Goal: Task Accomplishment & Management: Complete application form

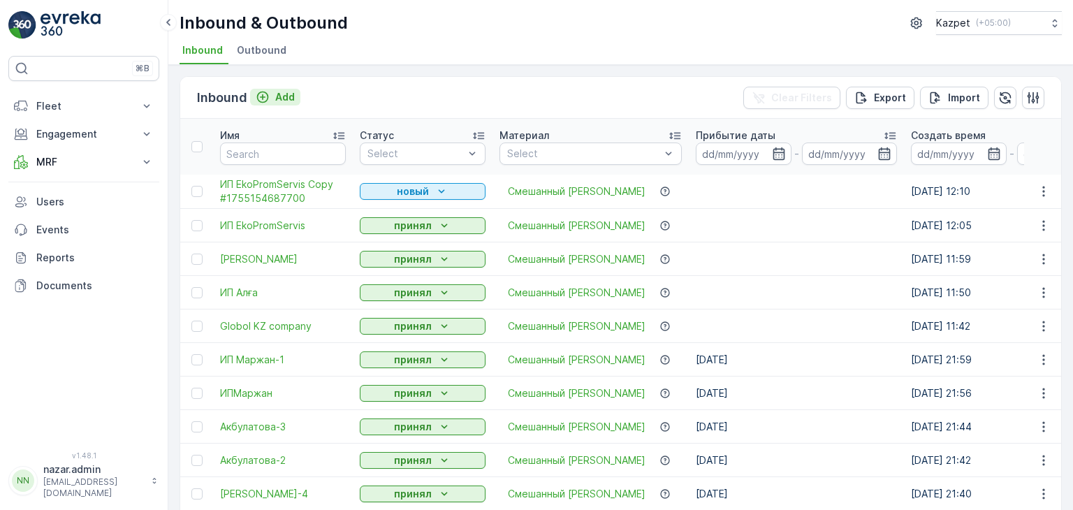
click at [256, 93] on icon "Add" at bounding box center [263, 97] width 14 height 14
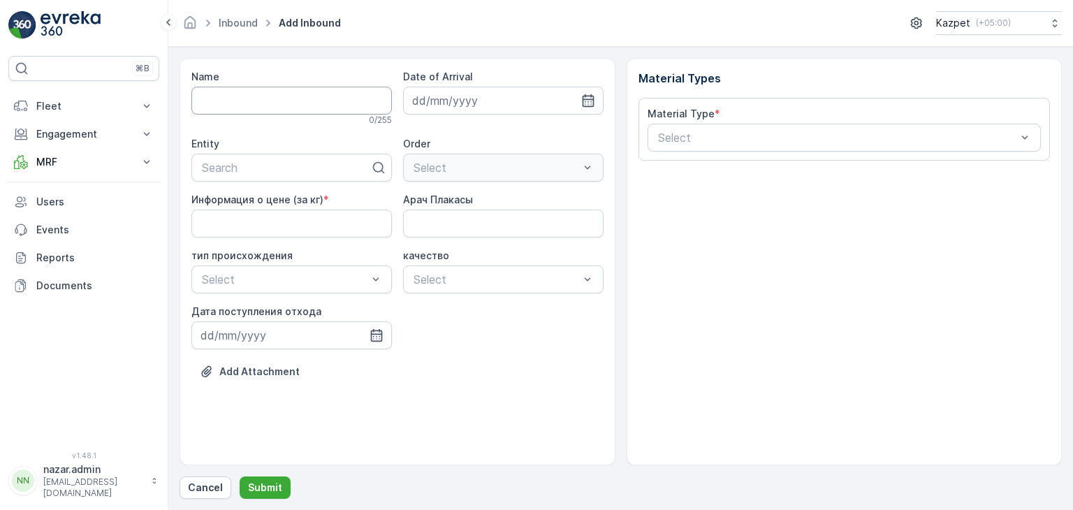
click at [288, 94] on input "Name" at bounding box center [291, 101] width 201 height 28
type input "Гулнара"
click at [258, 175] on div at bounding box center [286, 170] width 171 height 13
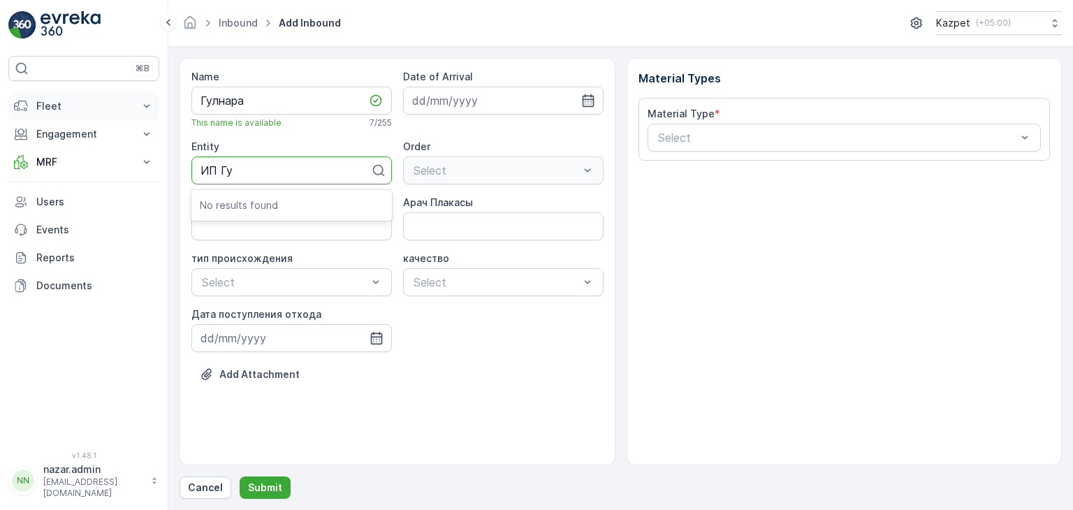
type input "ИП Гу"
click at [106, 104] on p "Fleet" at bounding box center [83, 106] width 95 height 14
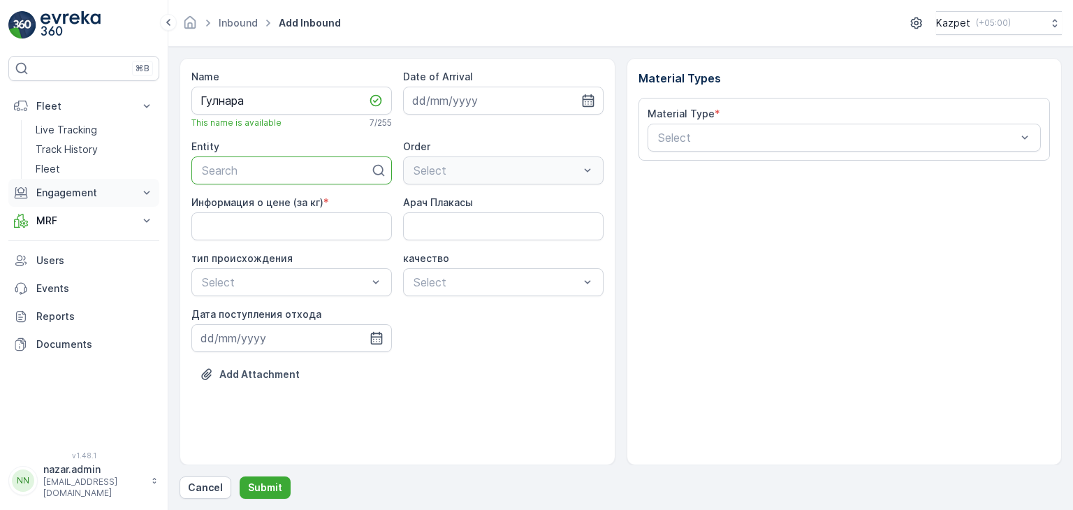
click at [94, 194] on p "Engagement" at bounding box center [83, 193] width 95 height 14
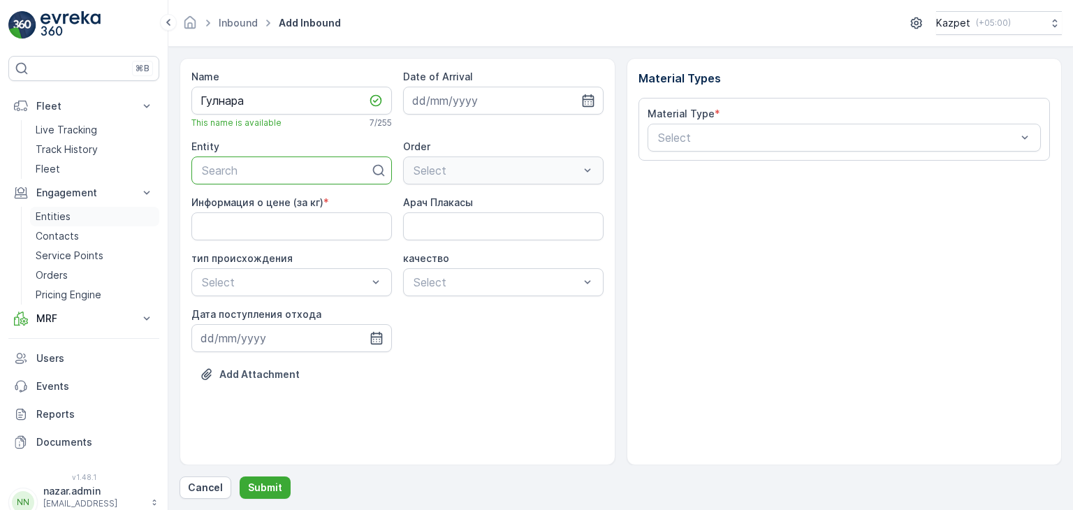
click at [72, 216] on link "Entities" at bounding box center [94, 217] width 129 height 20
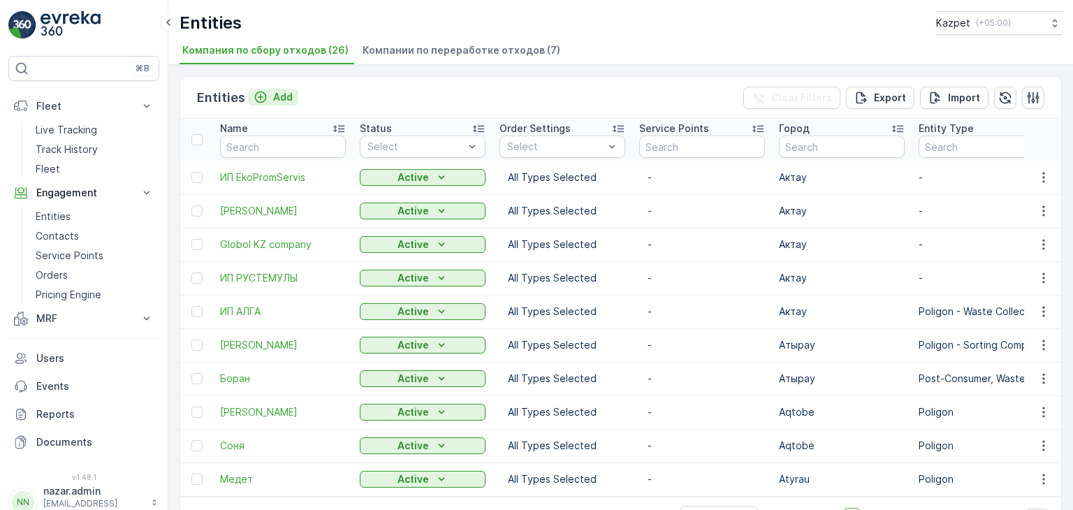
click at [258, 95] on icon "Add" at bounding box center [261, 97] width 14 height 14
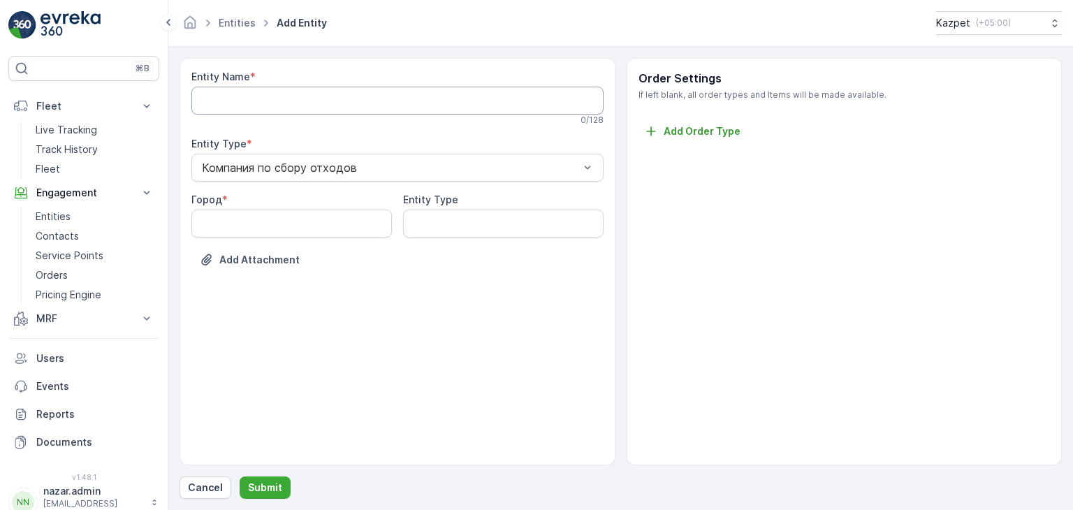
click at [296, 101] on Name "Entity Name" at bounding box center [397, 101] width 412 height 28
type Name "ИП ГУЛНАРА"
click at [248, 237] on input "Город" at bounding box center [291, 226] width 201 height 28
type input "Актау"
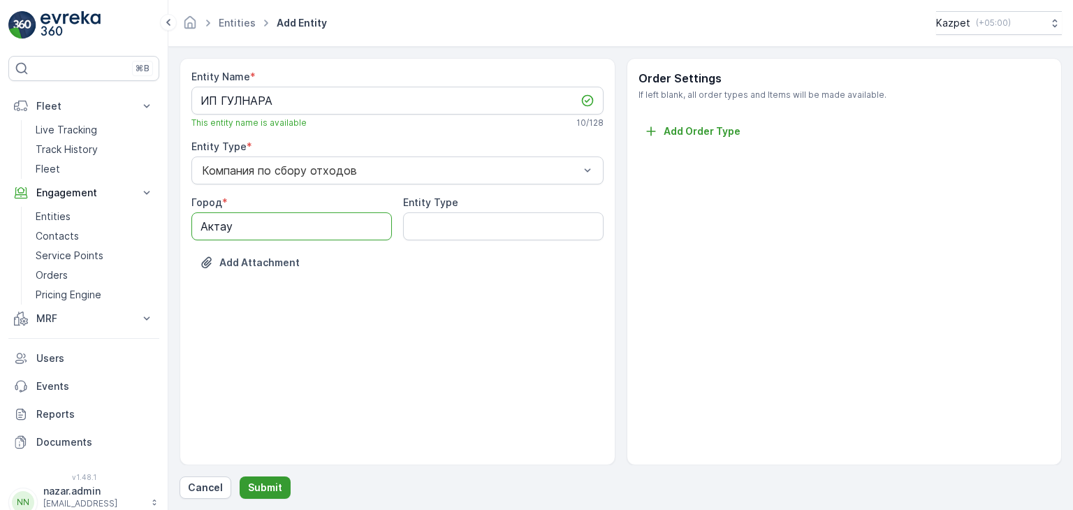
click at [261, 481] on p "Submit" at bounding box center [265, 488] width 34 height 14
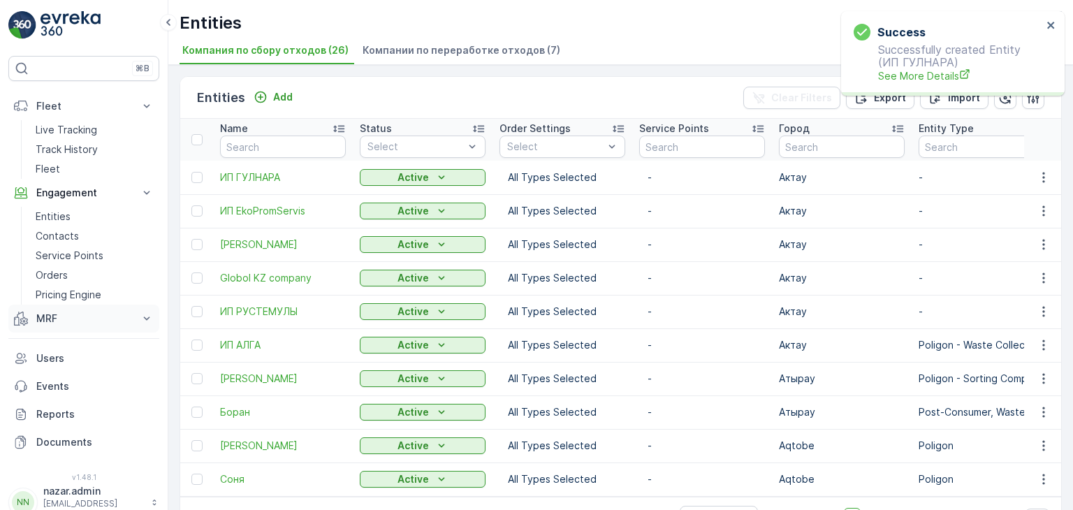
click at [48, 321] on p "MRF" at bounding box center [83, 319] width 95 height 14
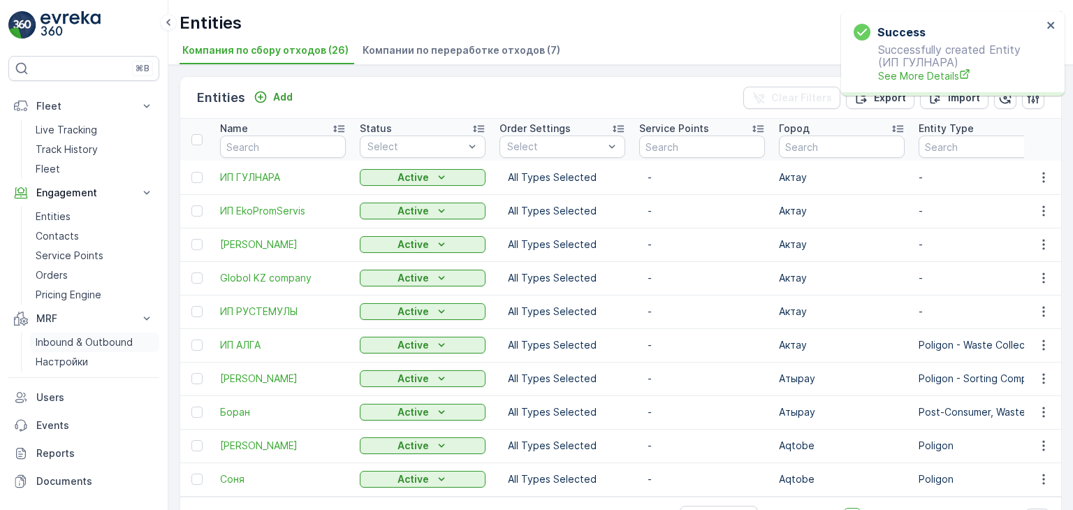
click at [54, 339] on p "Inbound & Outbound" at bounding box center [84, 342] width 97 height 14
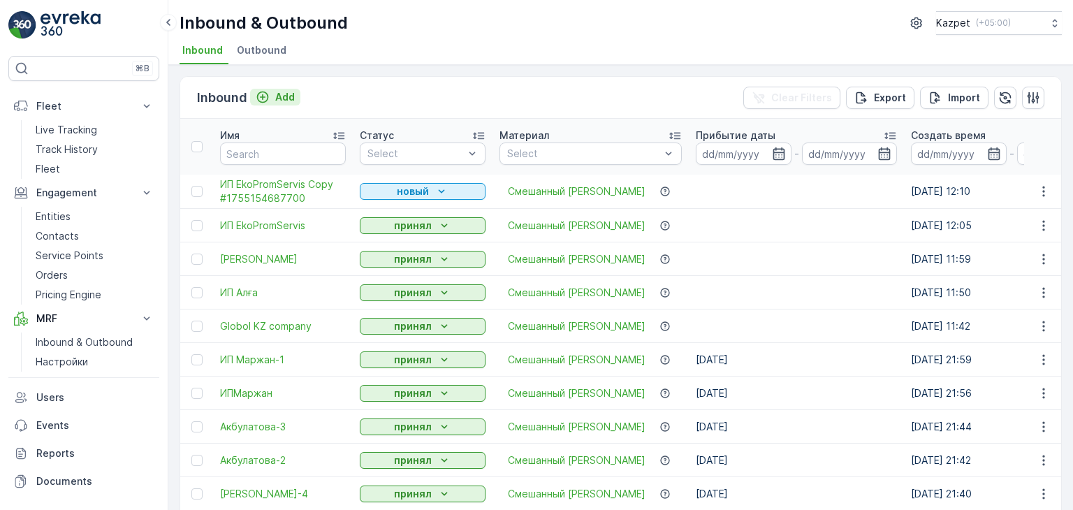
click at [261, 94] on icon "Add" at bounding box center [263, 97] width 14 height 14
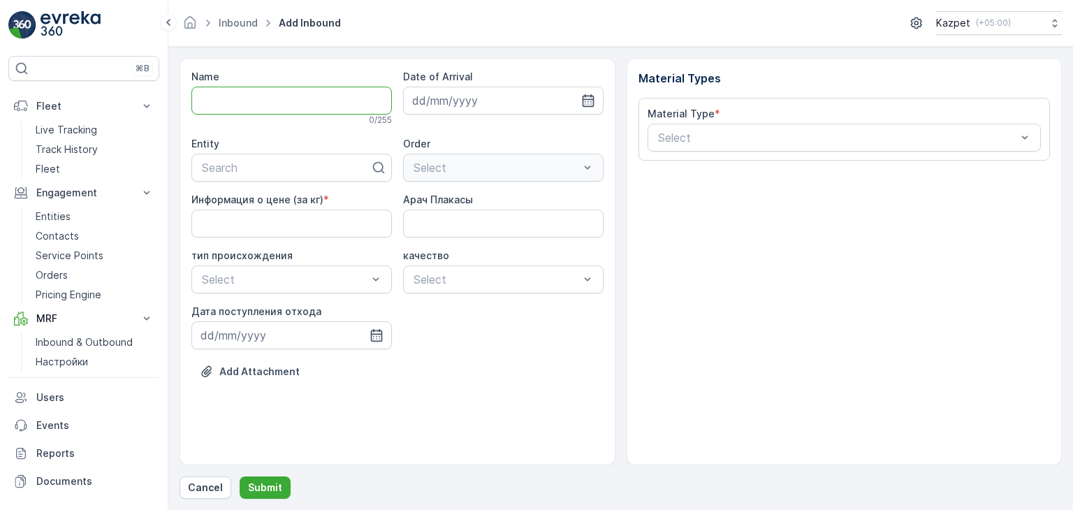
click at [235, 90] on input "Name" at bounding box center [291, 101] width 201 height 28
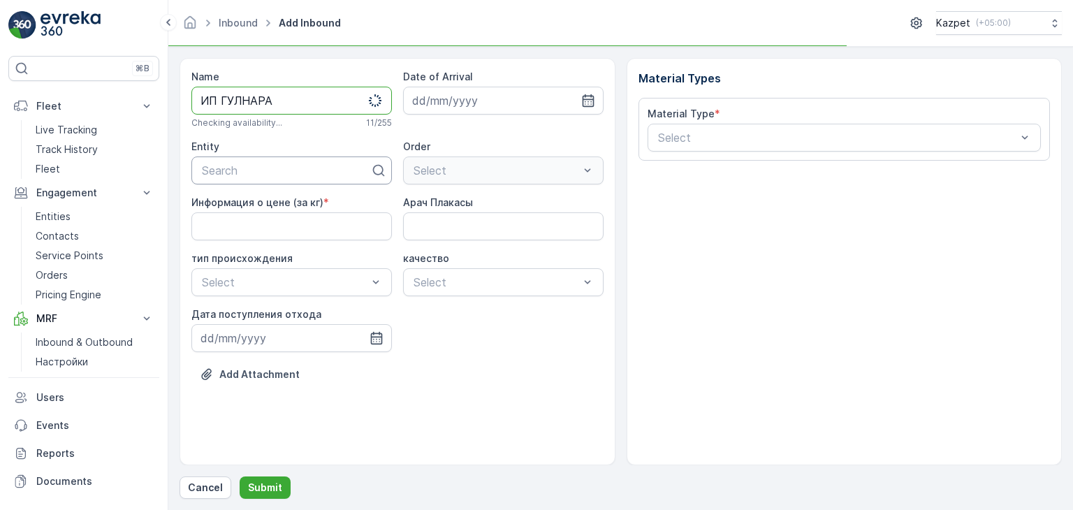
type input "ИП ГУЛНАРА"
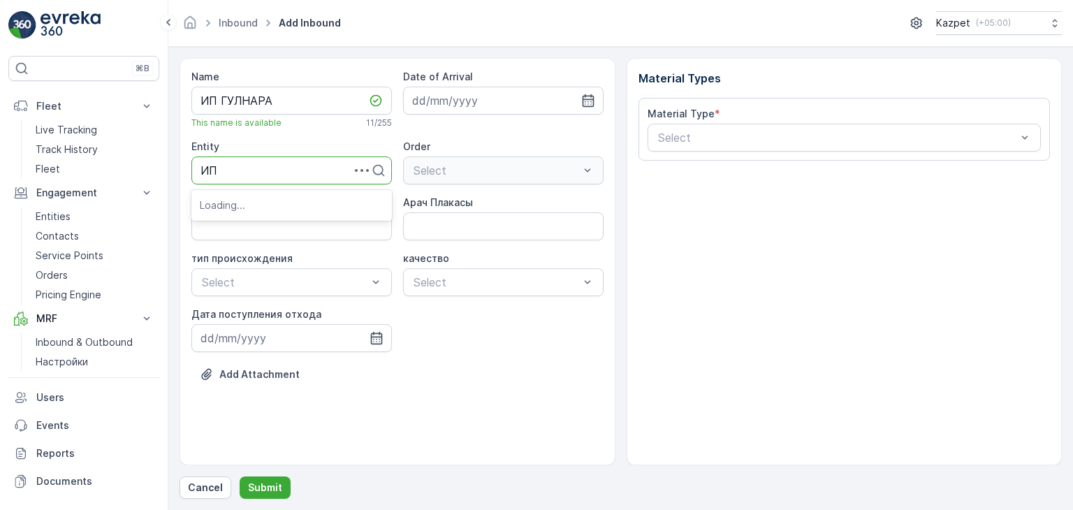
type input "ИП Г"
click at [255, 198] on span "ИП ГУЛНАРА" at bounding box center [236, 204] width 72 height 13
click at [284, 219] on кг\) "Информация о цене (за кг)" at bounding box center [291, 226] width 201 height 28
type кг\) "195"
click at [451, 219] on Плакасы "Арач Плакасы" at bounding box center [503, 226] width 201 height 28
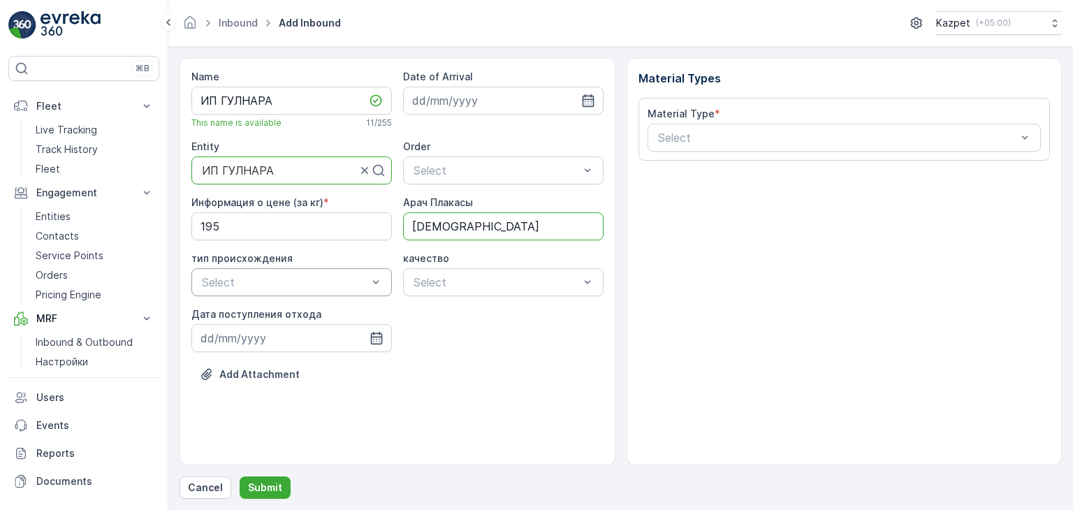
type Плакасы "[DEMOGRAPHIC_DATA]"
click at [282, 295] on div "Select" at bounding box center [291, 282] width 201 height 28
click at [236, 312] on span "Свалка" at bounding box center [219, 315] width 39 height 13
click at [439, 321] on span "чистый" at bounding box center [430, 315] width 38 height 13
click at [377, 336] on icon "button" at bounding box center [376, 338] width 12 height 13
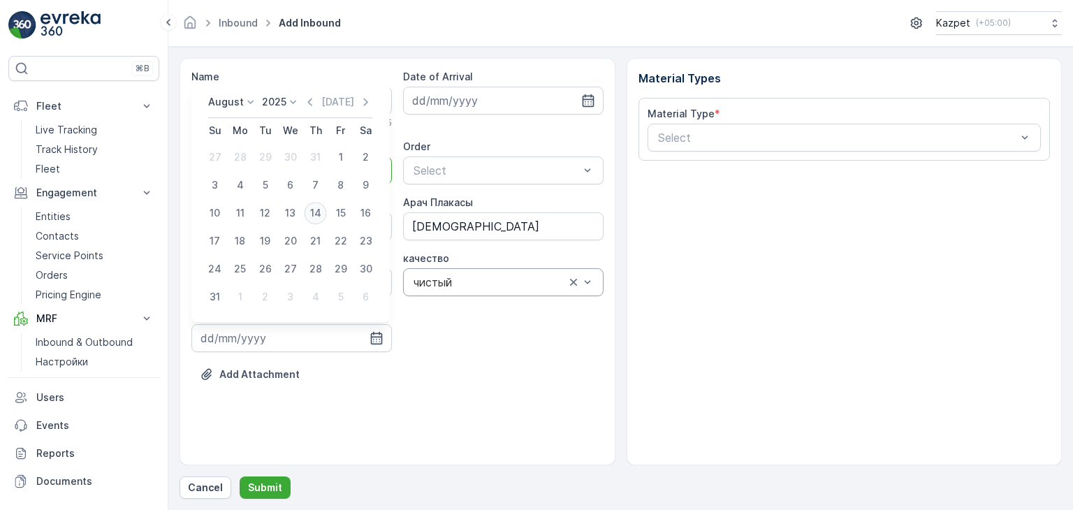
click at [321, 216] on div "14" at bounding box center [316, 213] width 22 height 22
type input "[DATE]"
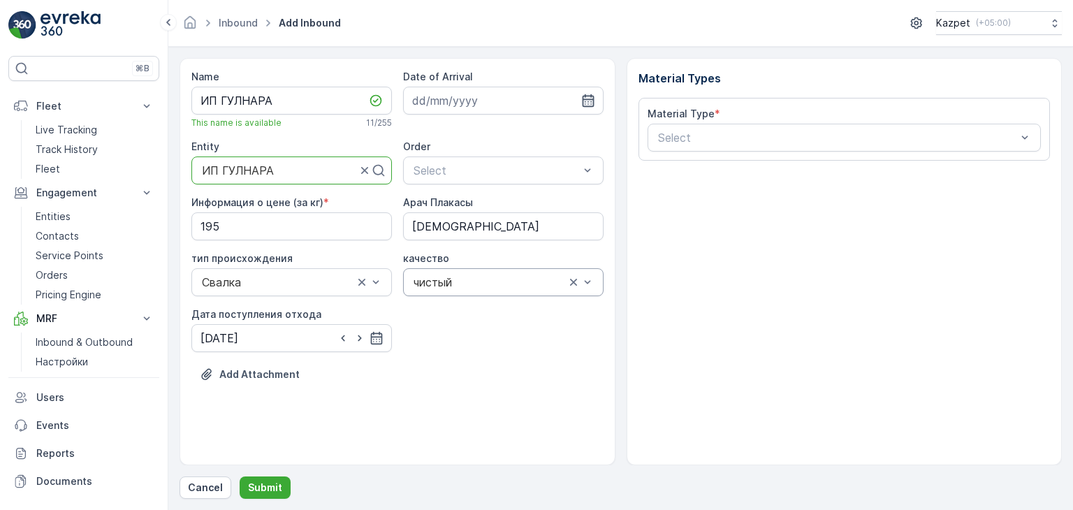
click at [591, 96] on icon "button" at bounding box center [588, 100] width 12 height 13
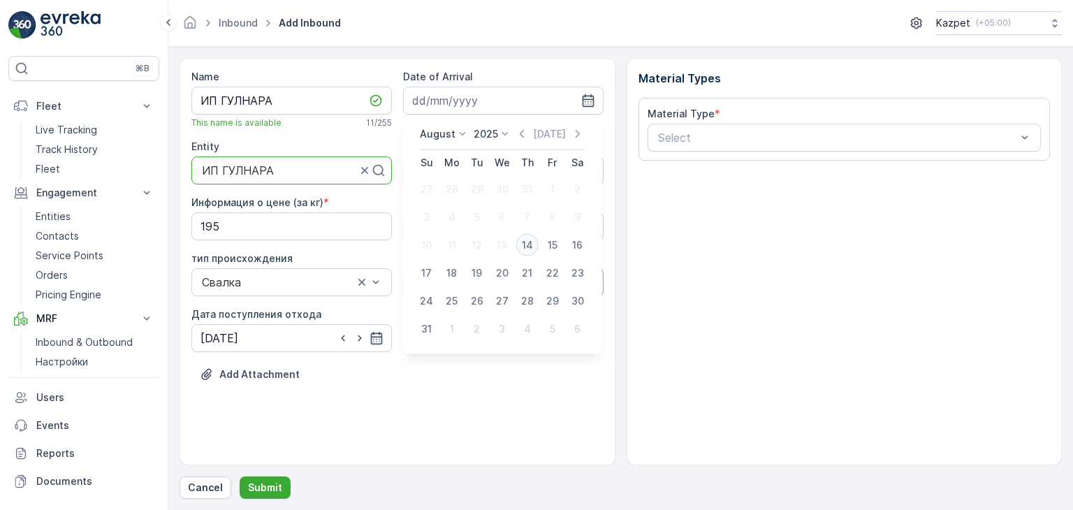
click at [525, 243] on div "14" at bounding box center [527, 245] width 22 height 22
type input "[DATE]"
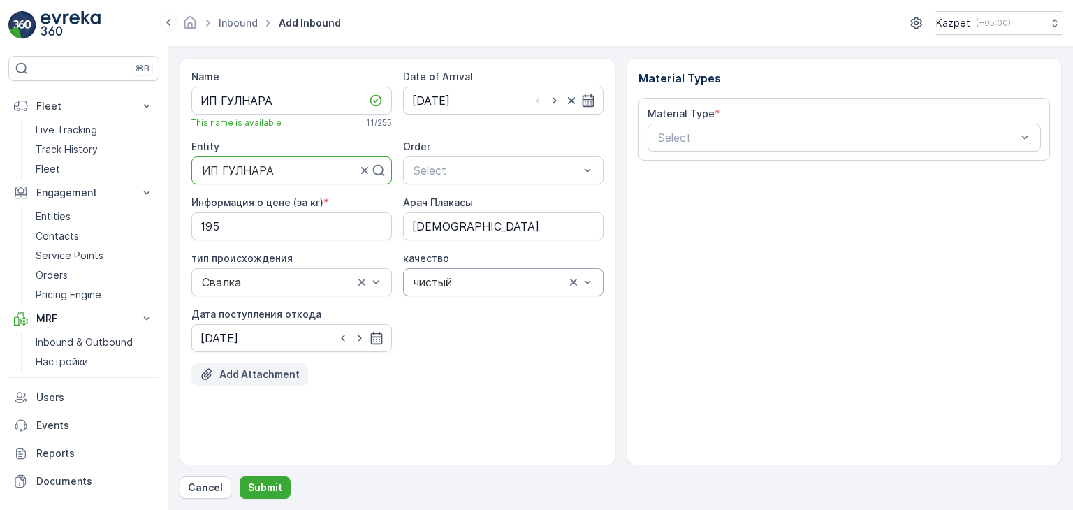
click at [247, 371] on p "Add Attachment" at bounding box center [259, 374] width 80 height 14
click at [263, 373] on p "Add Attachment" at bounding box center [259, 374] width 80 height 14
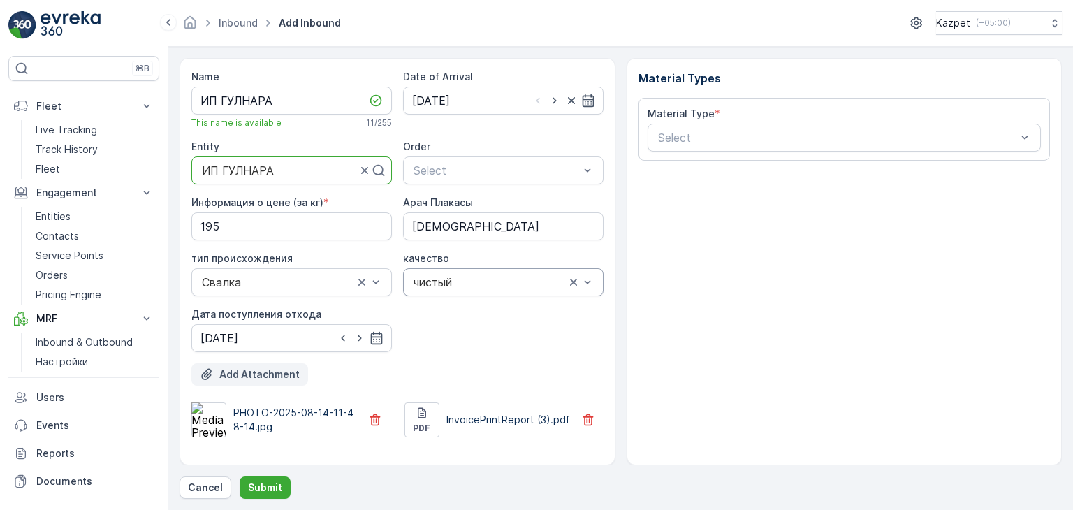
click at [275, 374] on p "Add Attachment" at bounding box center [259, 374] width 80 height 14
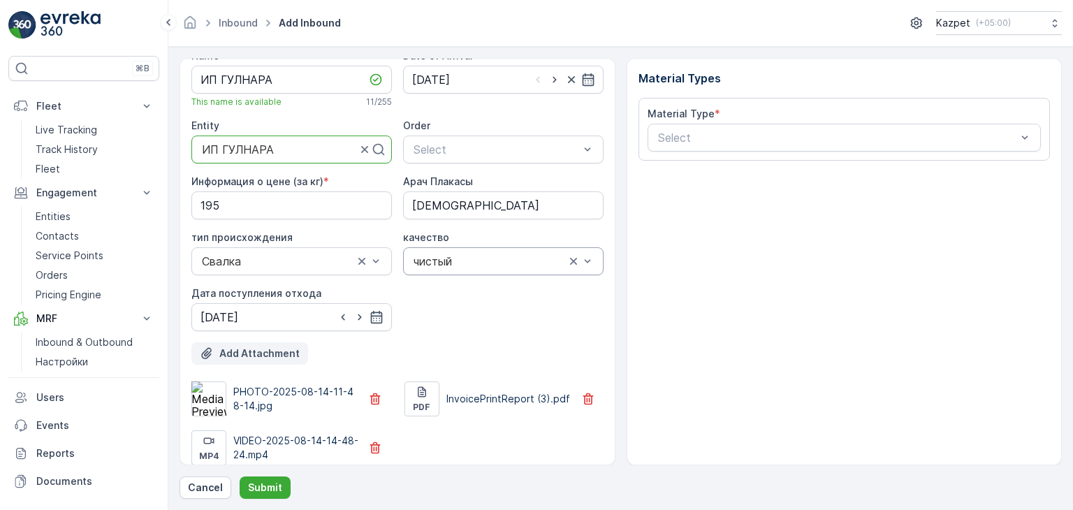
click at [250, 350] on p "Add Attachment" at bounding box center [259, 354] width 80 height 14
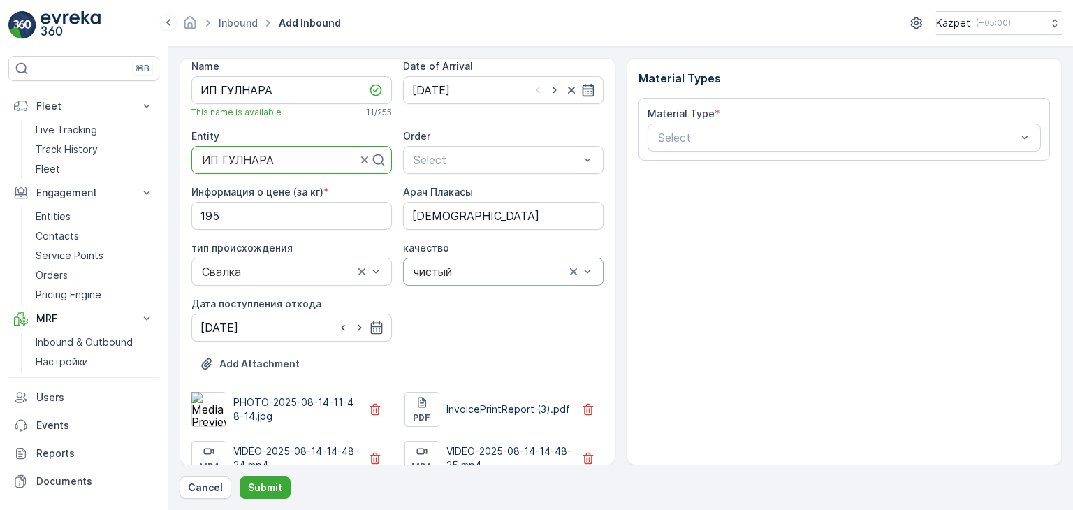
scroll to position [0, 0]
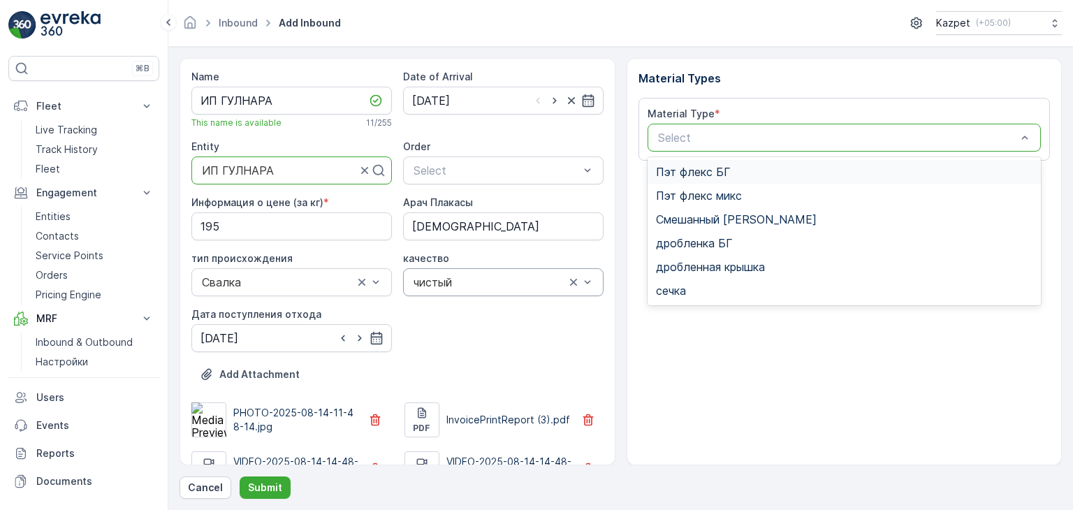
click at [697, 131] on div at bounding box center [838, 137] width 362 height 13
click at [696, 213] on span "Смешанный [PERSON_NAME]" at bounding box center [736, 219] width 161 height 13
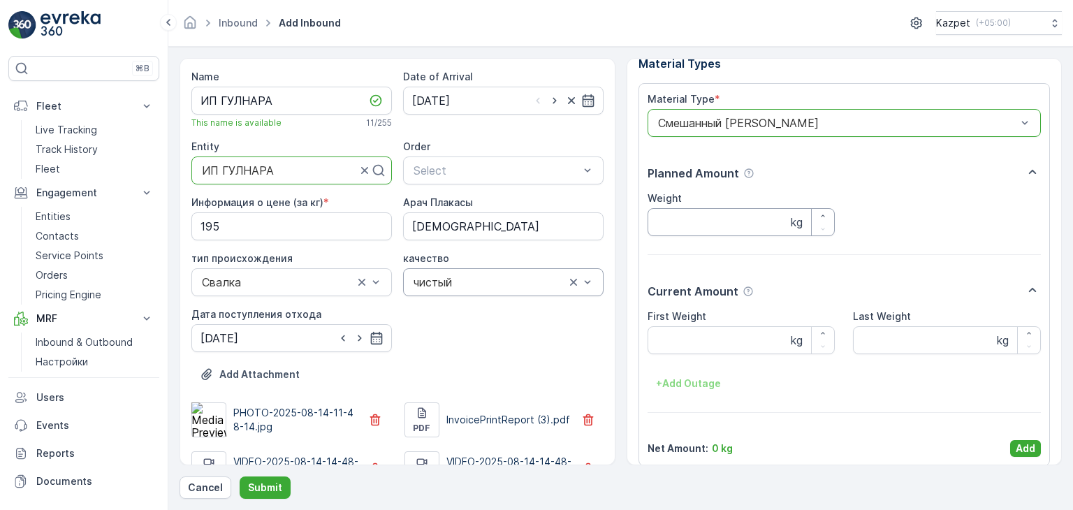
scroll to position [27, 0]
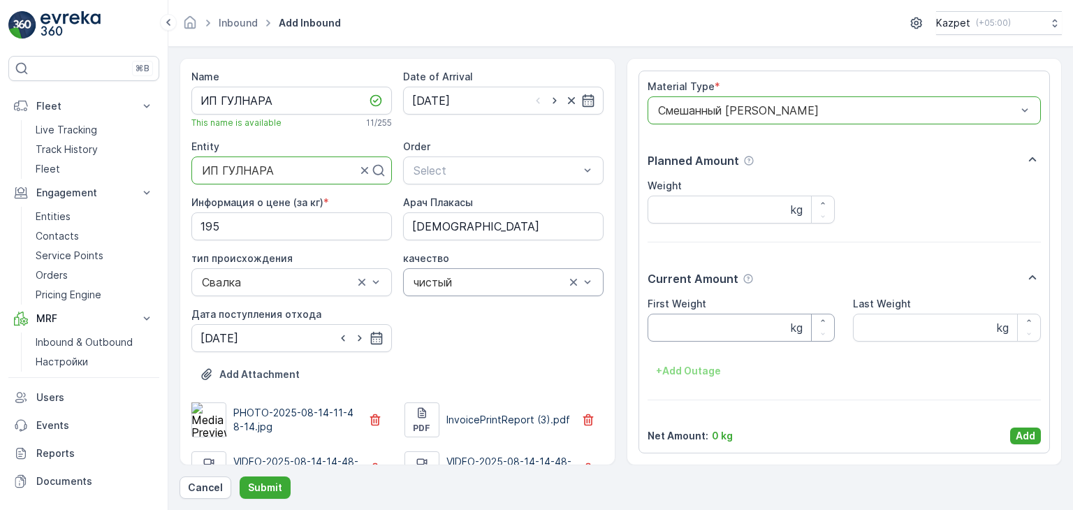
click at [720, 322] on Weight "First Weight" at bounding box center [742, 328] width 188 height 28
type Weight "26880"
click at [884, 320] on Weight "Last Weight" at bounding box center [947, 328] width 188 height 28
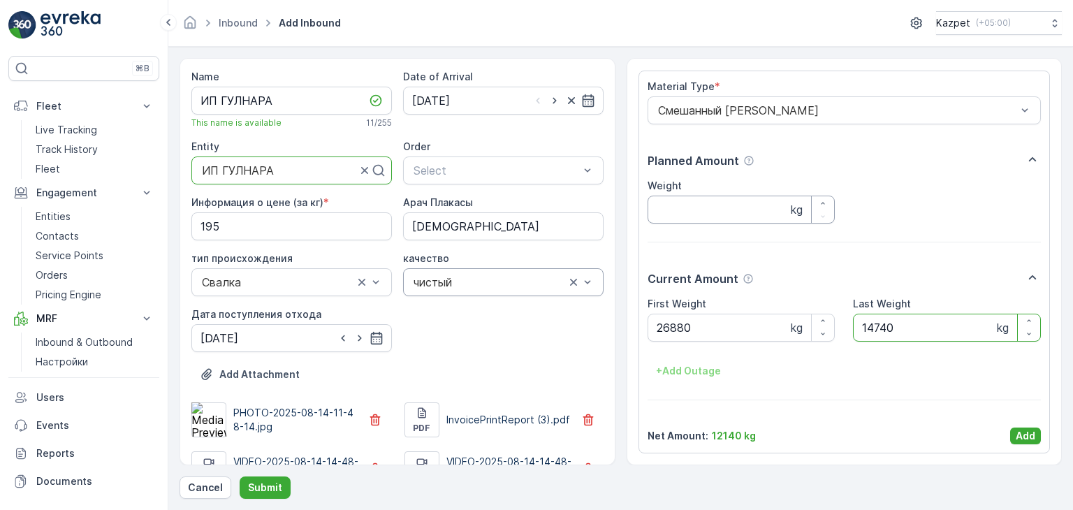
type Weight "14740"
click at [710, 213] on input "Weight" at bounding box center [742, 210] width 188 height 28
type input "12140"
click at [1023, 439] on p "Add" at bounding box center [1026, 436] width 20 height 14
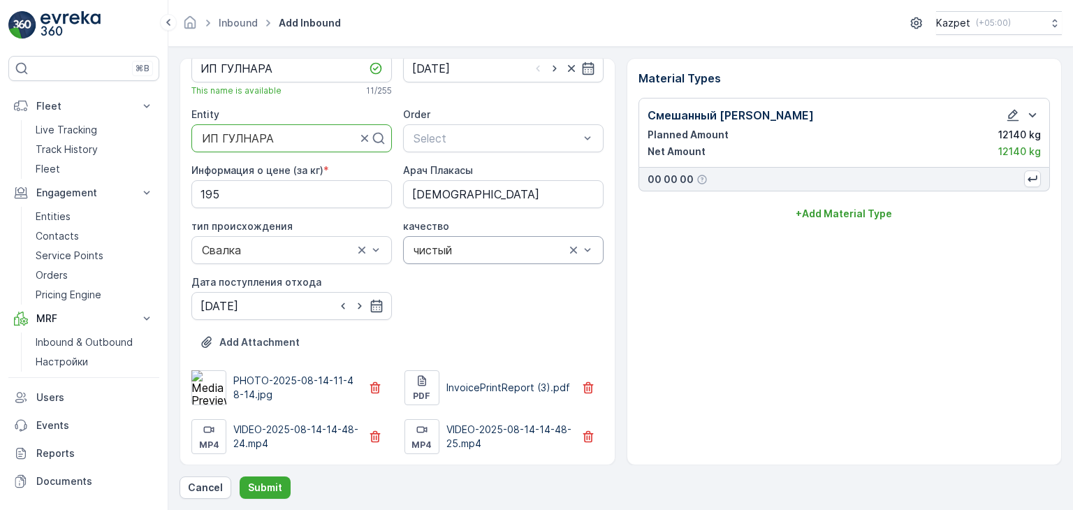
scroll to position [0, 0]
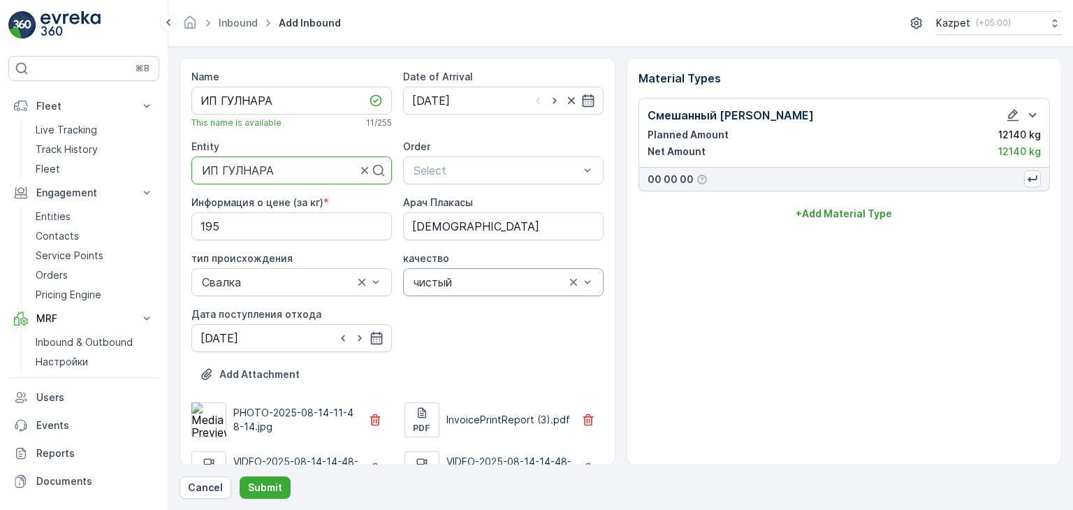
click at [435, 282] on div at bounding box center [489, 282] width 154 height 13
click at [441, 319] on span "чистый" at bounding box center [428, 315] width 38 height 13
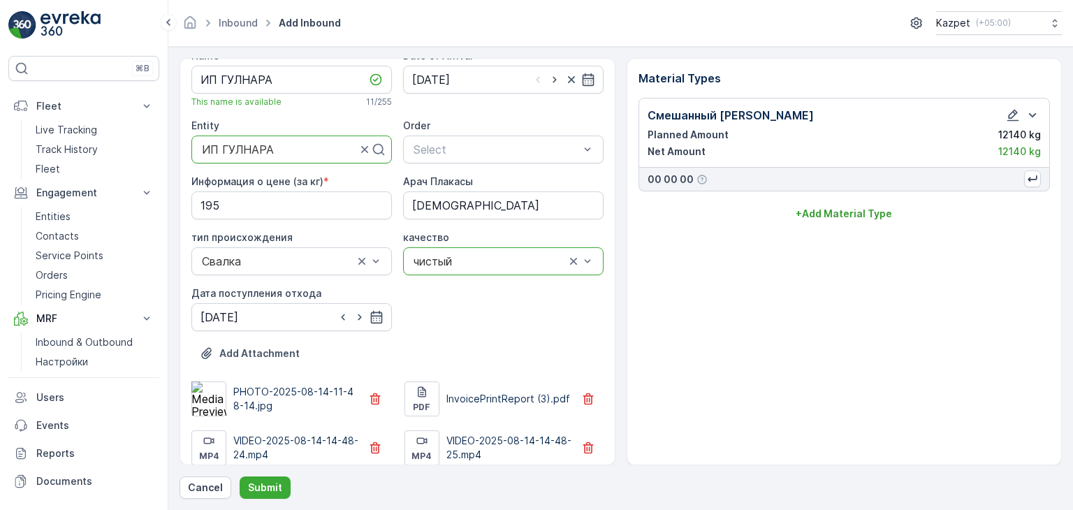
scroll to position [32, 0]
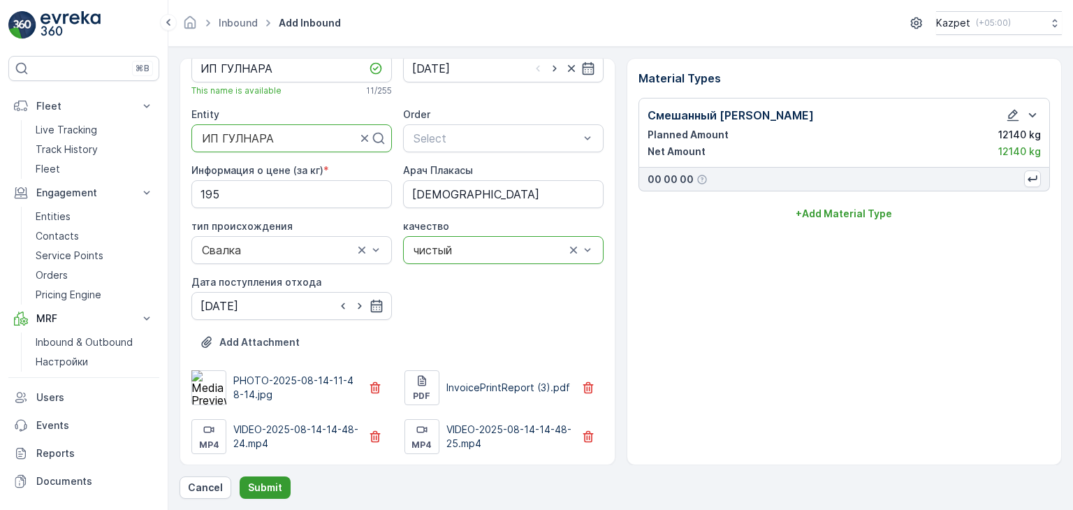
click at [264, 490] on p "Submit" at bounding box center [265, 488] width 34 height 14
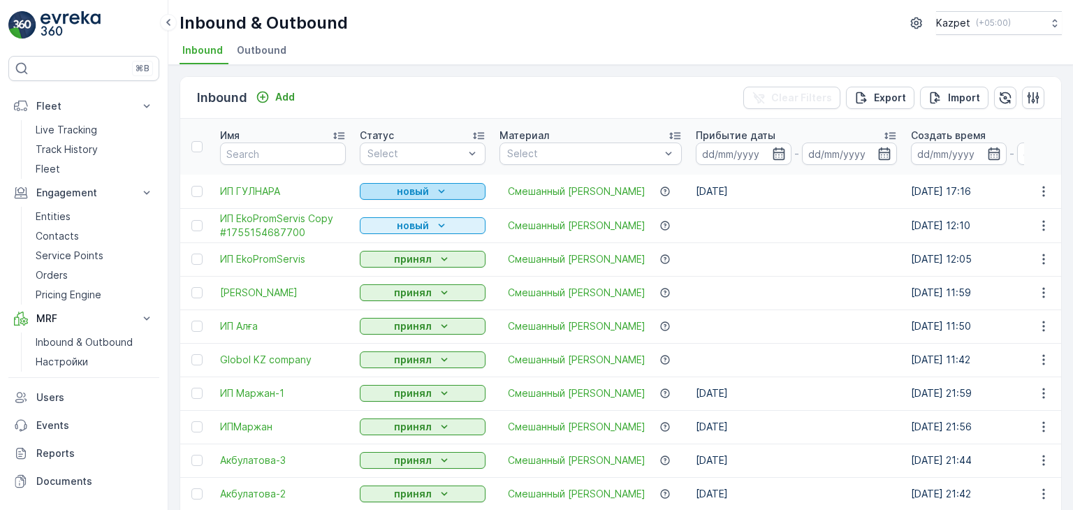
click at [409, 192] on p "новый" at bounding box center [413, 191] width 32 height 14
click at [391, 227] on span "принял" at bounding box center [385, 231] width 34 height 14
click at [260, 92] on icon "Add" at bounding box center [263, 98] width 12 height 12
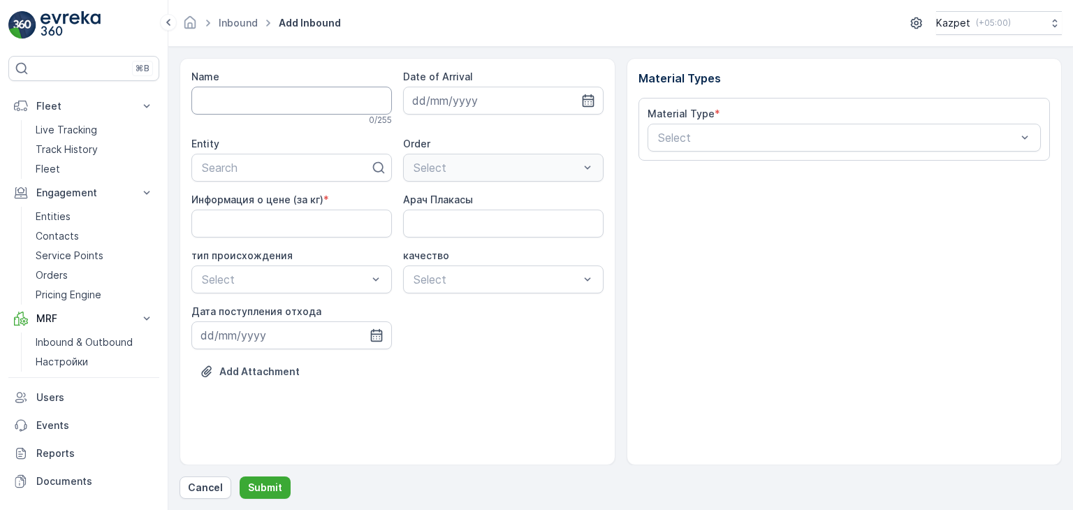
click at [299, 92] on input "Name" at bounding box center [291, 101] width 201 height 28
click at [201, 101] on input "Маржан" at bounding box center [291, 101] width 201 height 28
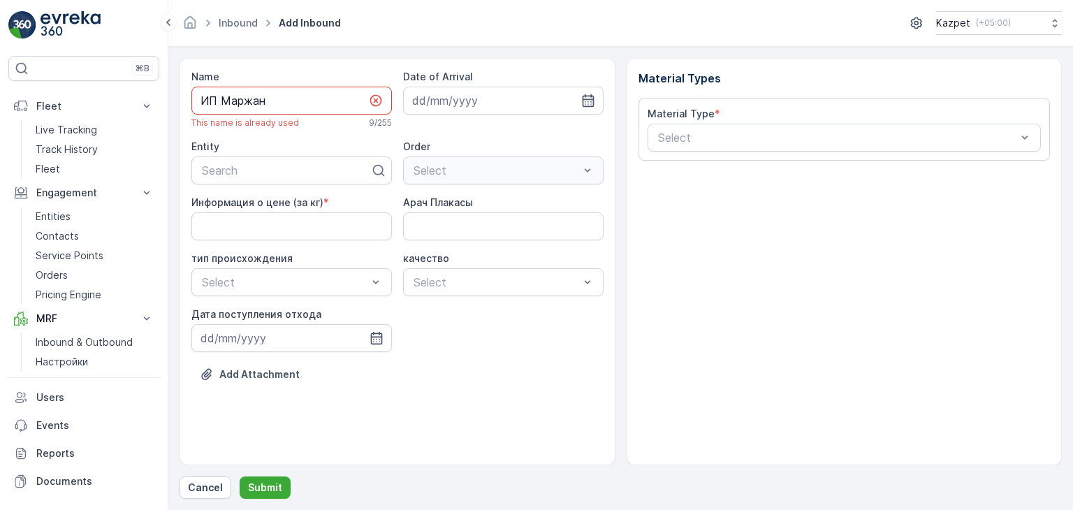
drag, startPoint x: 268, startPoint y: 100, endPoint x: 231, endPoint y: 97, distance: 37.8
click at [231, 97] on input "ИП Маржан" at bounding box center [291, 101] width 201 height 28
type input "ИП МАРЖАН-3"
click at [596, 101] on input at bounding box center [503, 101] width 201 height 28
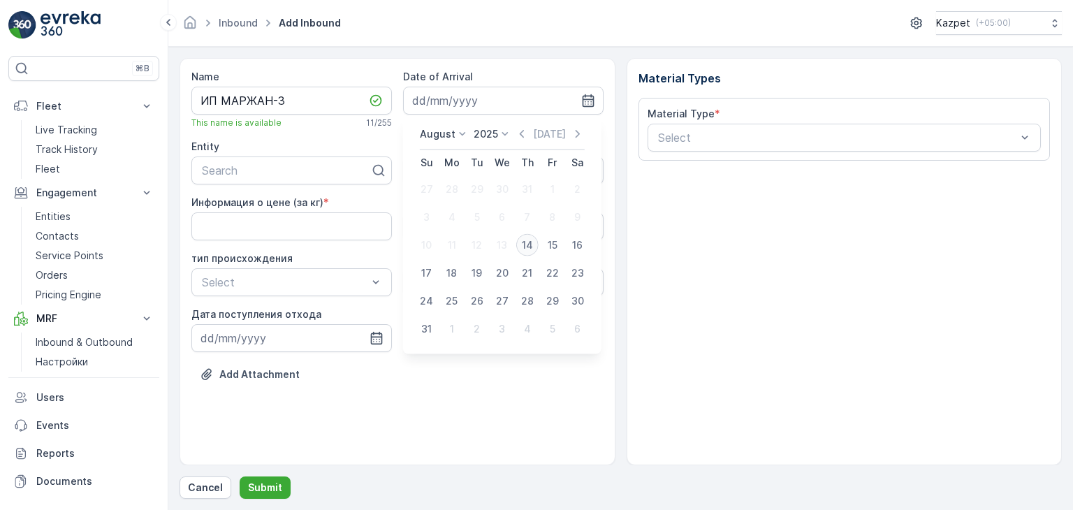
click at [527, 243] on div "14" at bounding box center [527, 245] width 22 height 22
type input "[DATE]"
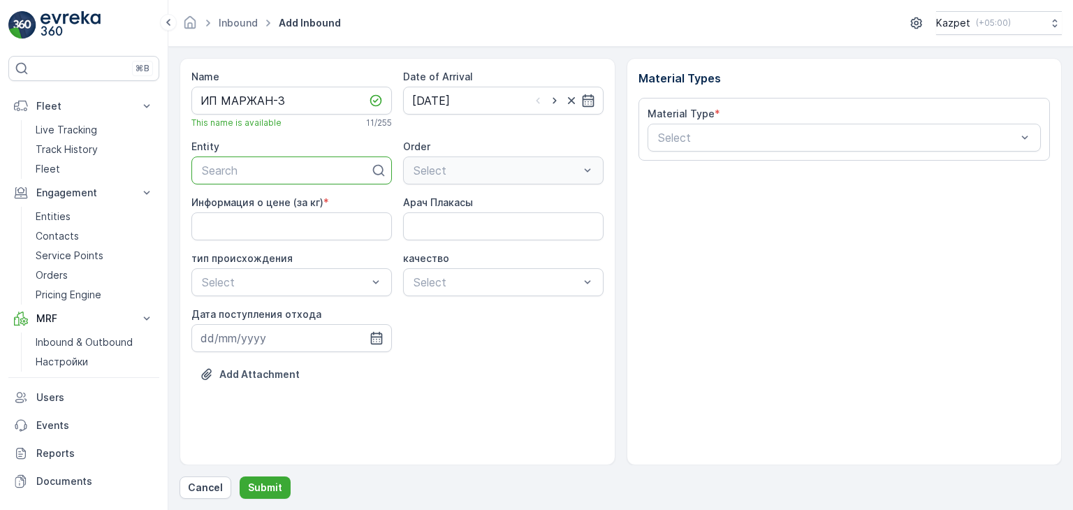
click at [272, 166] on div at bounding box center [286, 170] width 171 height 13
type input "[PERSON_NAME]"
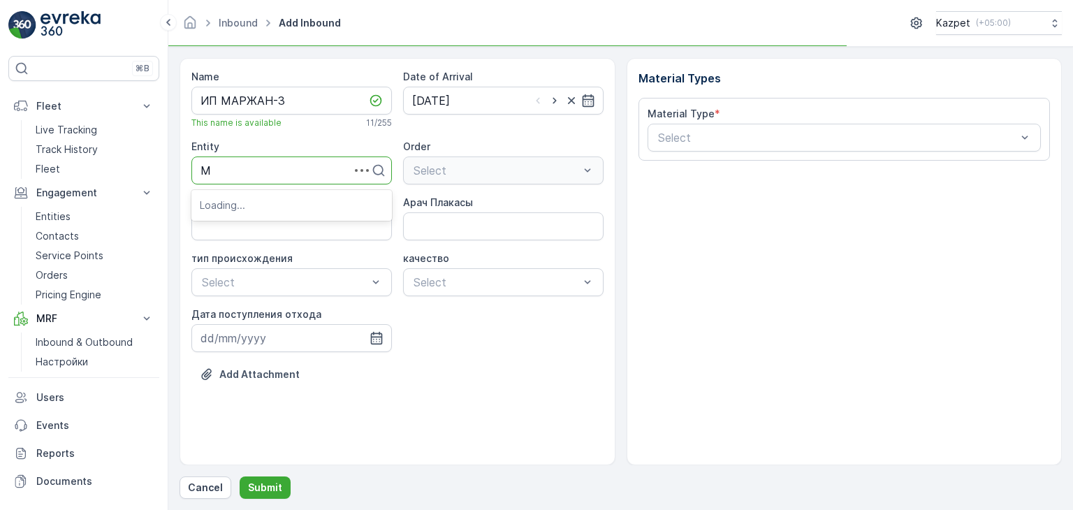
type input "Ма"
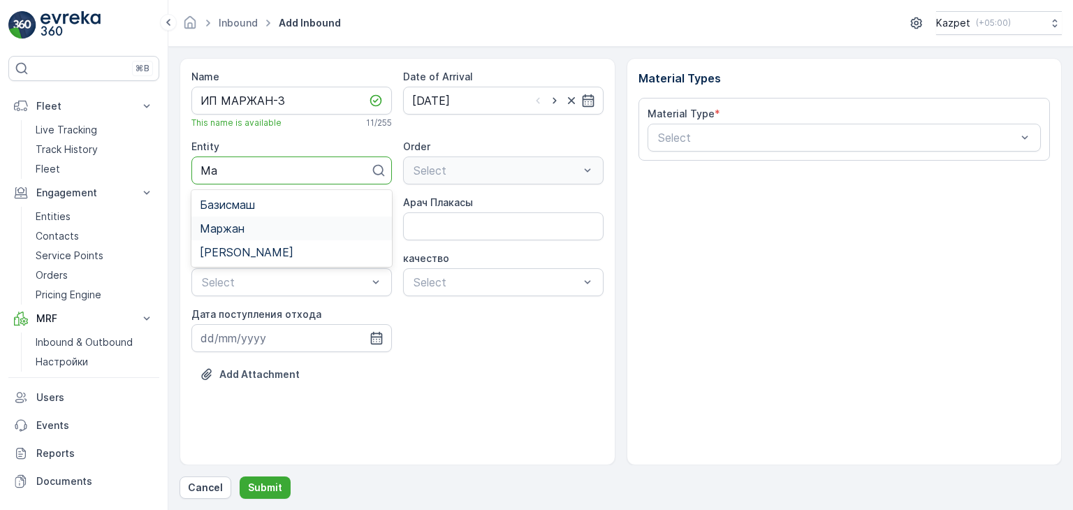
click at [258, 228] on div "Маржан" at bounding box center [292, 228] width 184 height 13
click at [264, 230] on кг\) "Информация о цене (за кг)" at bounding box center [291, 226] width 201 height 28
type кг\) "195"
click at [456, 224] on Плакасы "Арач Плакасы" at bounding box center [503, 226] width 201 height 28
type Плакасы "092АНТ11"
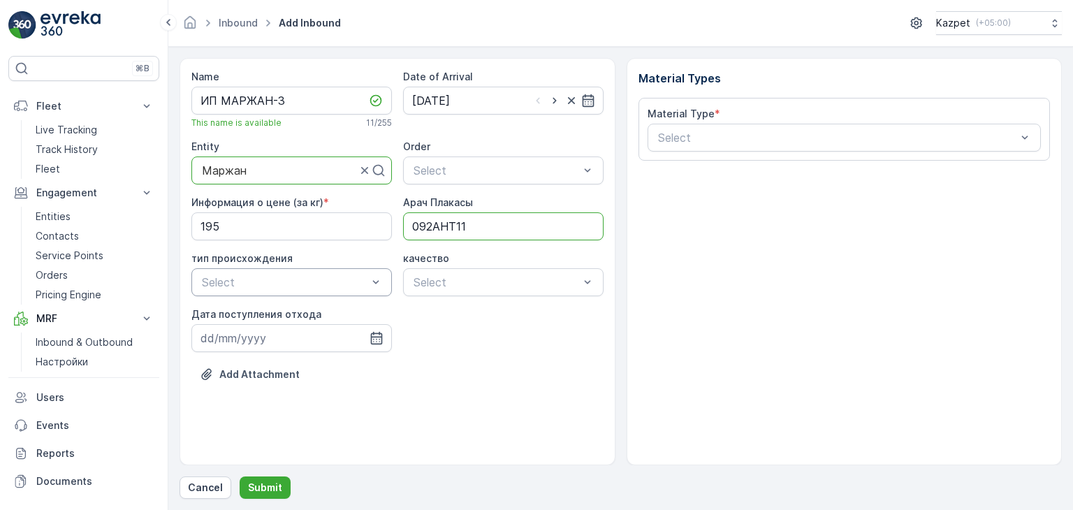
click at [264, 277] on div at bounding box center [285, 282] width 168 height 13
click at [245, 312] on div "Свалка" at bounding box center [292, 315] width 184 height 13
click at [511, 281] on div at bounding box center [496, 282] width 168 height 13
click at [460, 318] on div "чистый" at bounding box center [503, 315] width 184 height 13
click at [374, 336] on icon "button" at bounding box center [376, 338] width 12 height 13
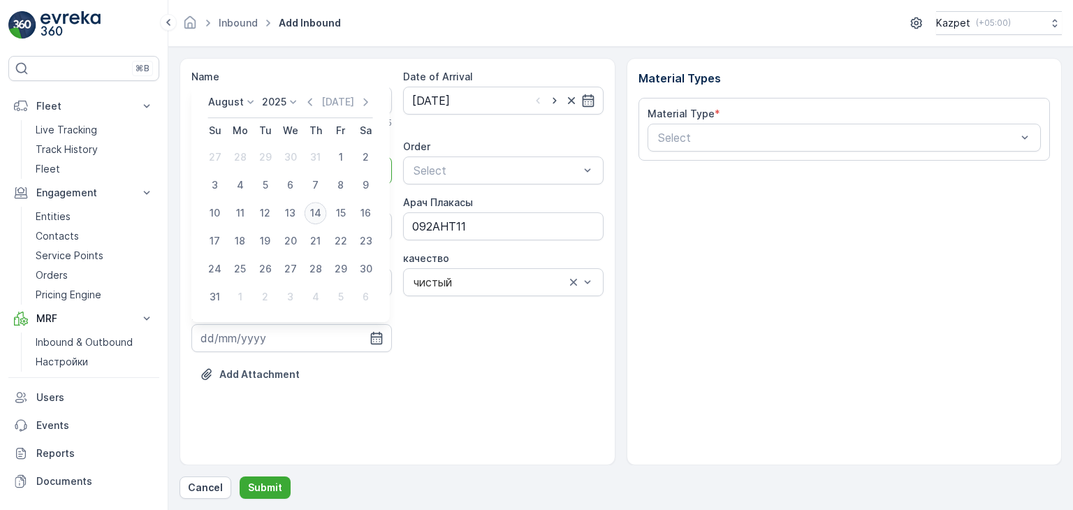
click at [321, 212] on div "14" at bounding box center [316, 213] width 22 height 22
type input "[DATE]"
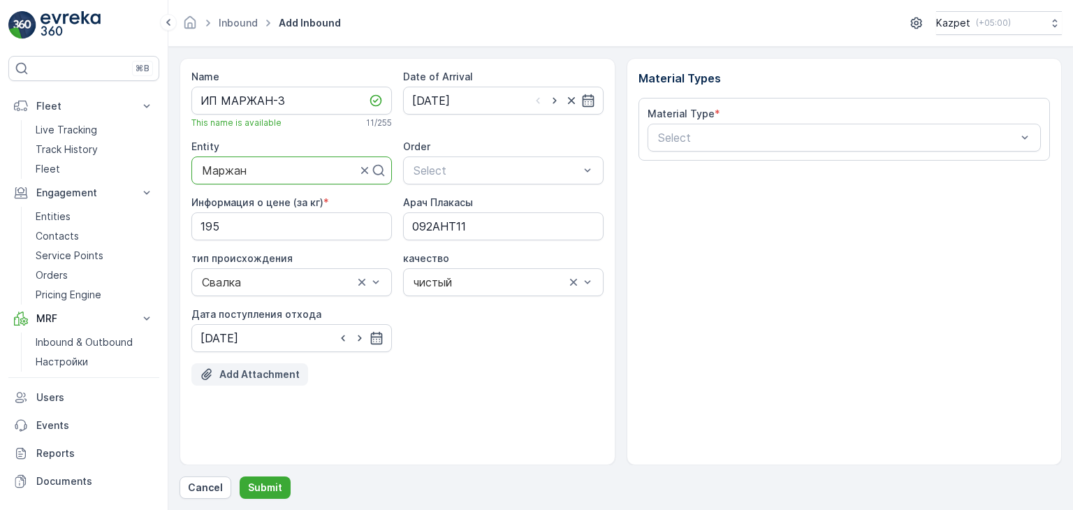
click at [275, 375] on p "Add Attachment" at bounding box center [259, 374] width 80 height 14
click at [256, 372] on p "Add Attachment" at bounding box center [259, 374] width 80 height 14
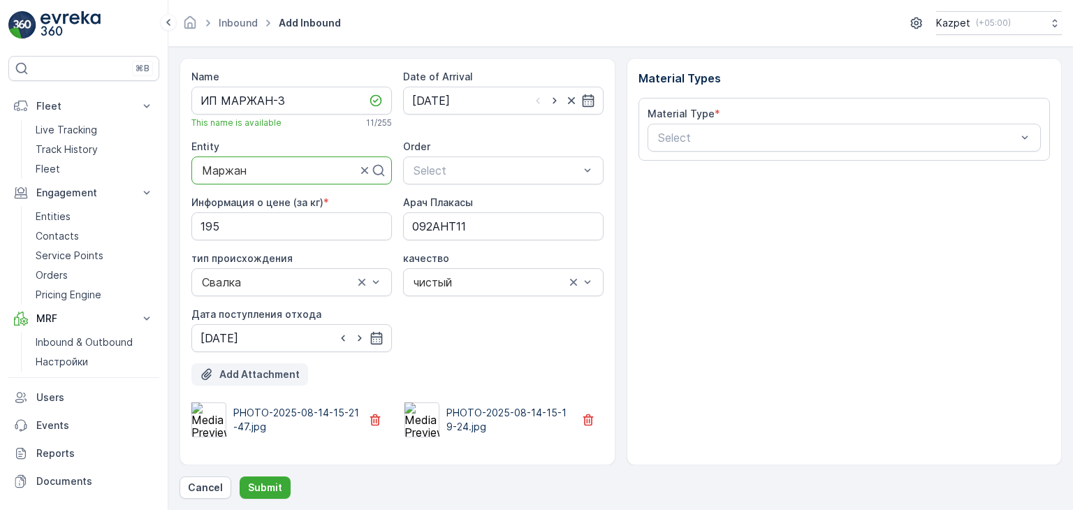
click at [257, 370] on p "Add Attachment" at bounding box center [259, 374] width 80 height 14
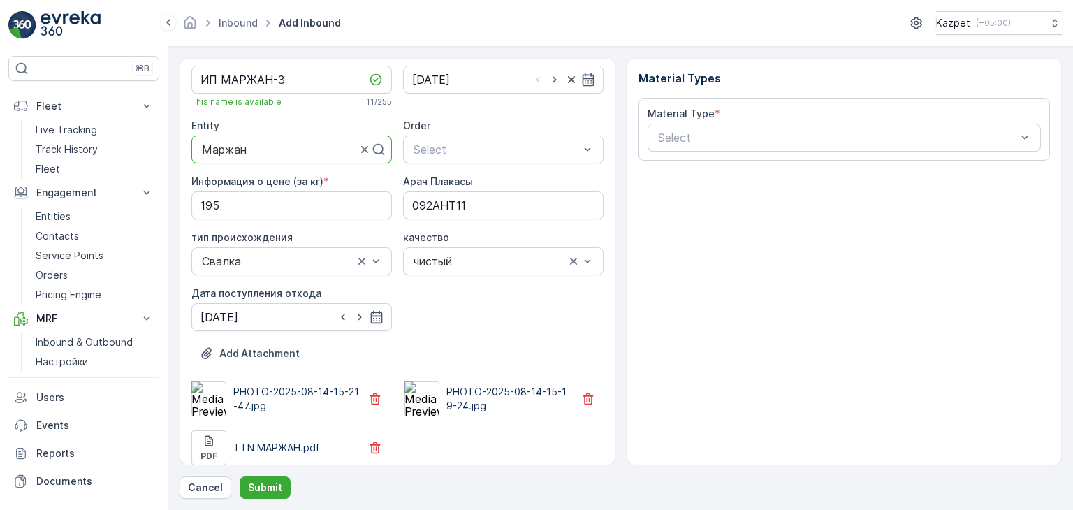
scroll to position [32, 0]
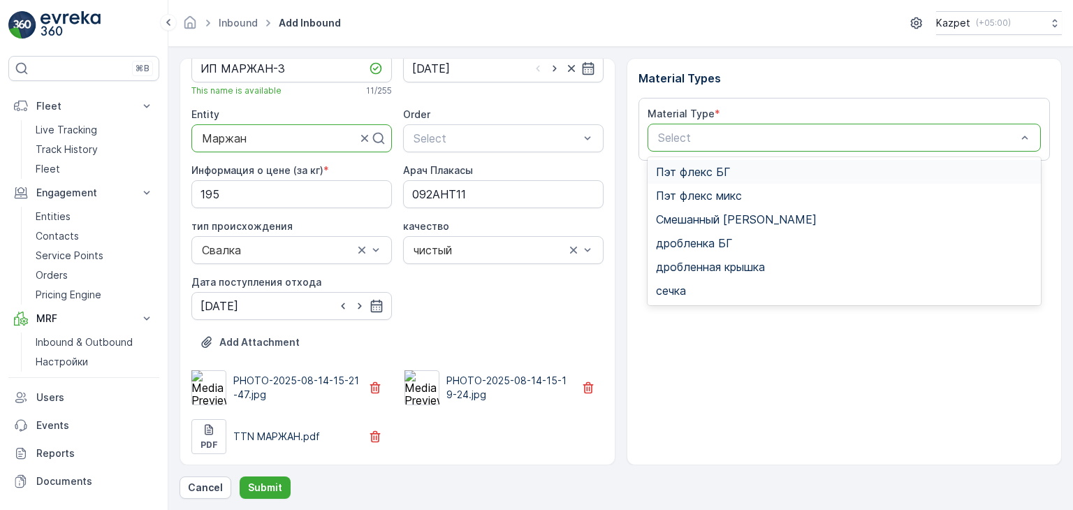
click at [777, 136] on div at bounding box center [838, 137] width 362 height 13
click at [711, 219] on span "Смешанный [PERSON_NAME]" at bounding box center [736, 219] width 161 height 13
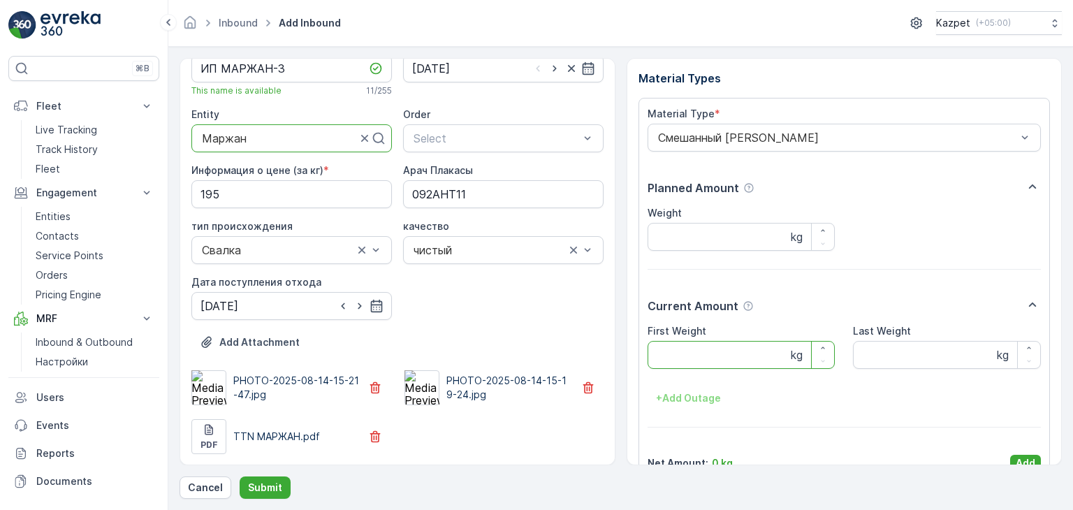
click at [711, 360] on Weight "First Weight" at bounding box center [742, 355] width 188 height 28
type Weight "25530"
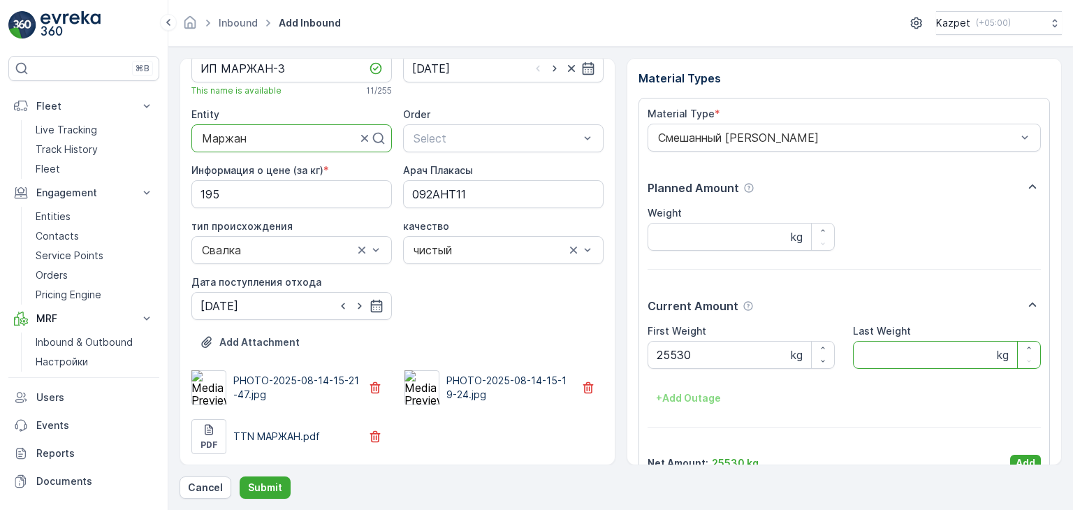
click at [925, 361] on Weight "Last Weight" at bounding box center [947, 355] width 188 height 28
type Weight "15370"
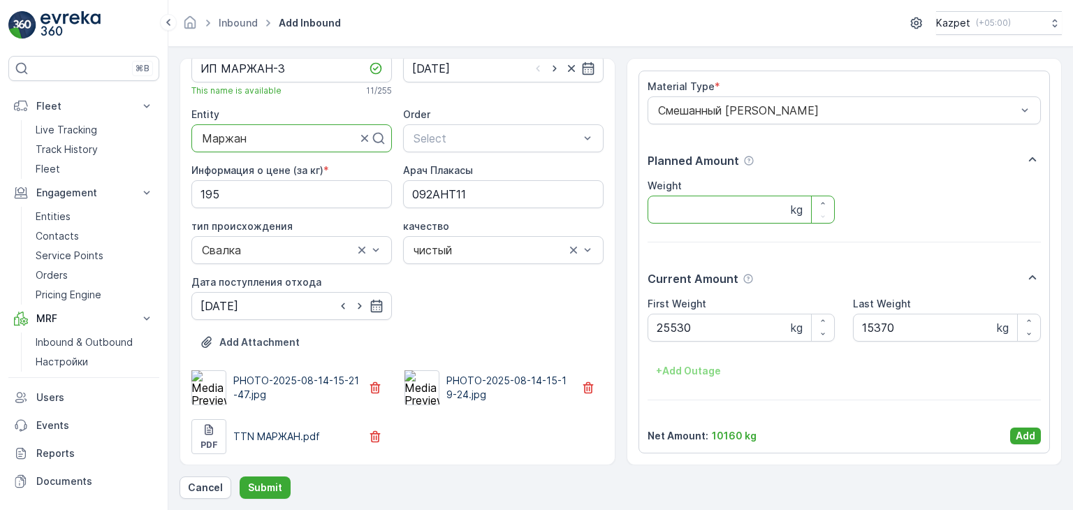
click at [701, 219] on input "Weight" at bounding box center [742, 210] width 188 height 28
type input "10160"
click at [1017, 435] on p "Add" at bounding box center [1026, 436] width 20 height 14
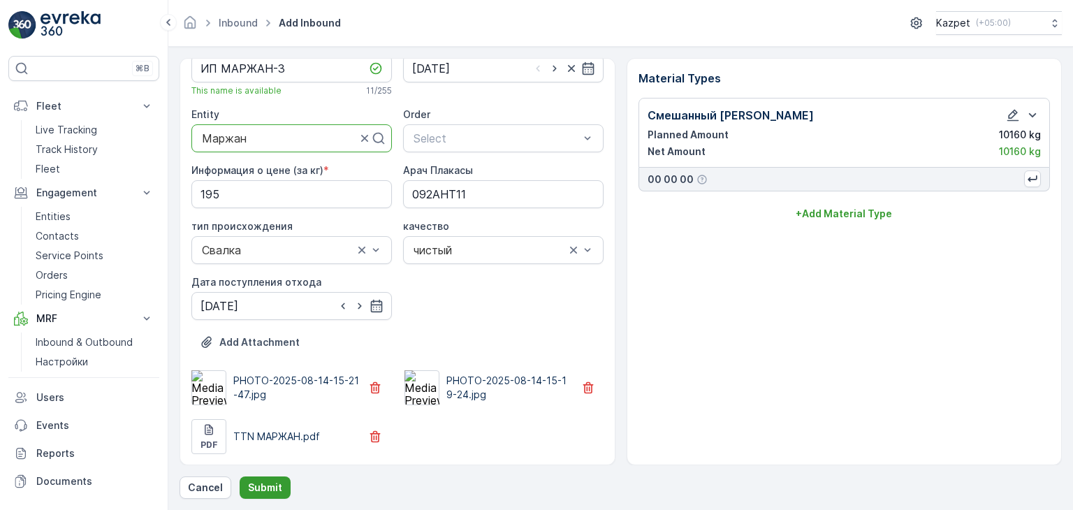
click at [279, 491] on button "Submit" at bounding box center [265, 487] width 51 height 22
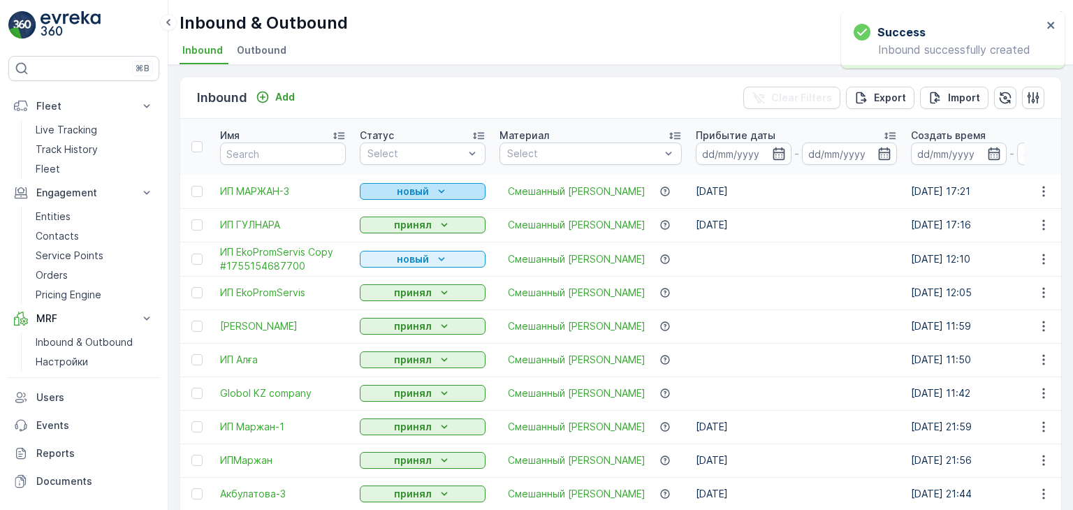
click at [428, 197] on button "новый" at bounding box center [423, 191] width 126 height 17
click at [383, 231] on span "принял" at bounding box center [385, 231] width 34 height 14
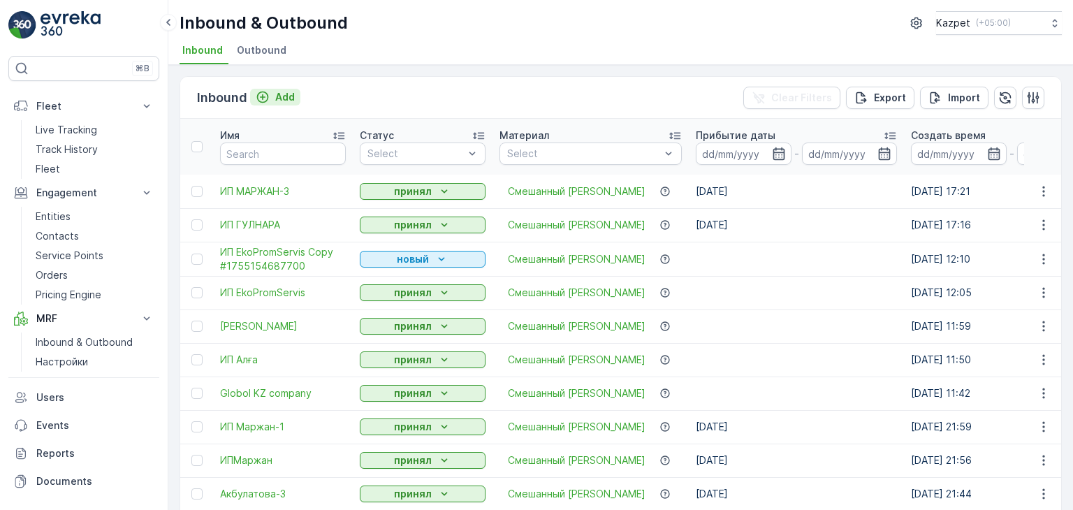
click at [267, 94] on icon "Add" at bounding box center [263, 98] width 12 height 12
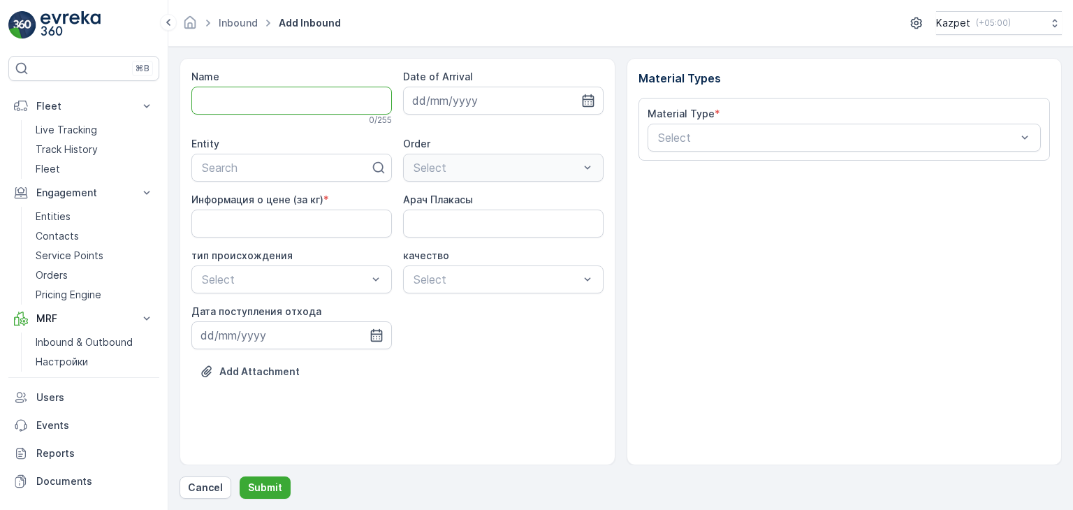
click at [307, 97] on input "Name" at bounding box center [291, 101] width 201 height 28
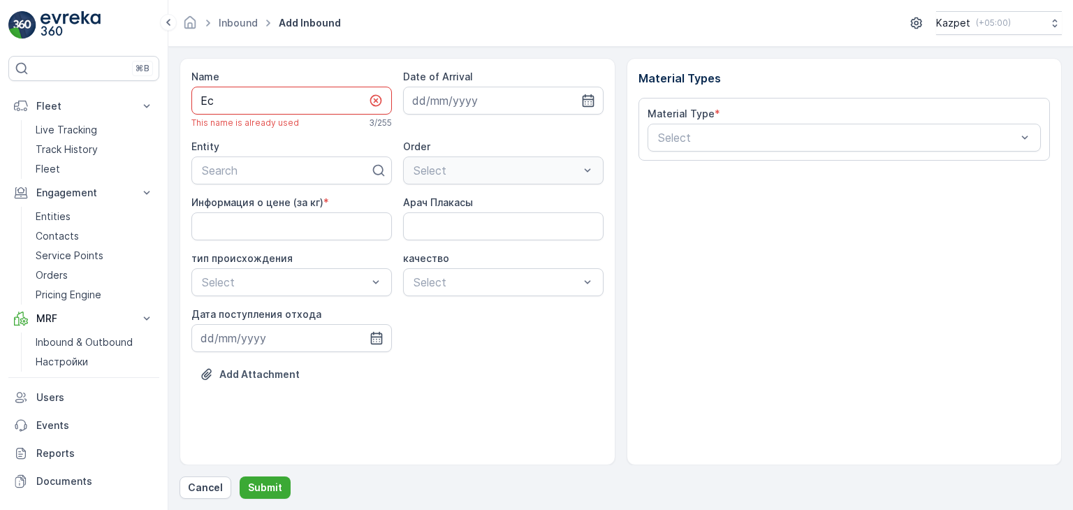
type input "[PERSON_NAME]"
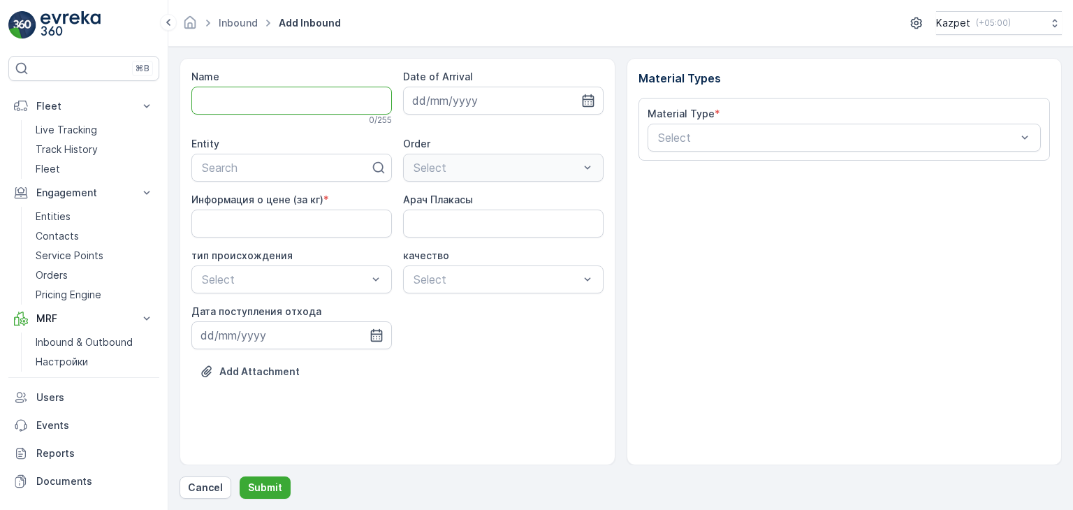
type input "М"
type input "к"
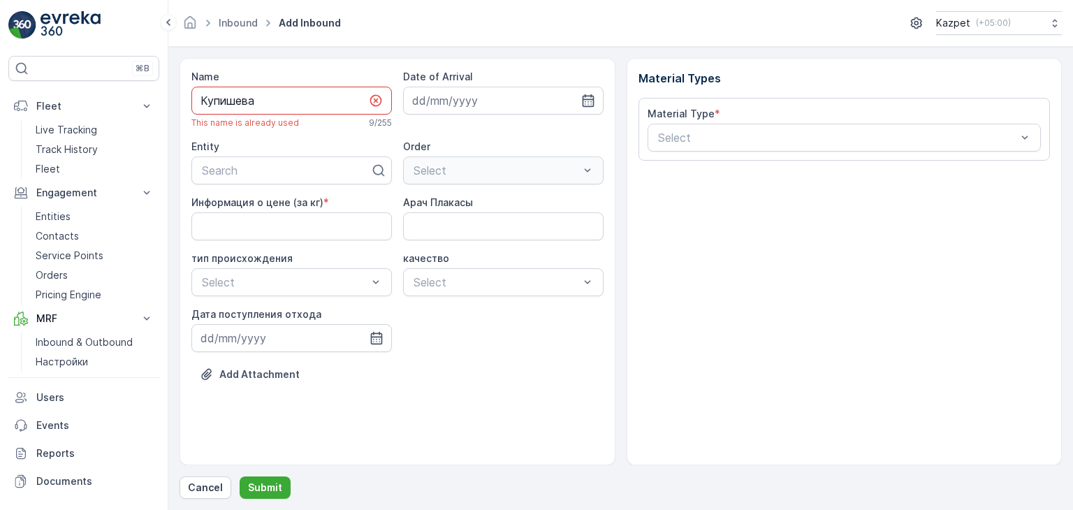
click at [256, 104] on input "Купишева" at bounding box center [291, 101] width 201 height 28
click at [198, 99] on input "Купишева" at bounding box center [291, 101] width 201 height 28
drag, startPoint x: 285, startPoint y: 101, endPoint x: 165, endPoint y: 92, distance: 120.6
click at [165, 92] on div "⌘B Fleet Live Tracking Track History Fleet Engagement Entities Contacts Service…" at bounding box center [536, 255] width 1073 height 510
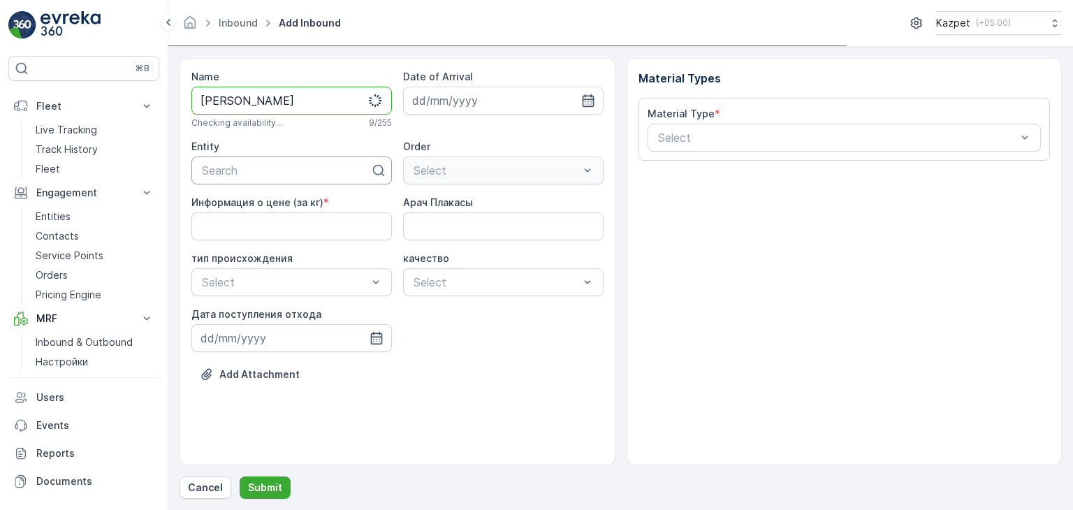
type input "[PERSON_NAME]"
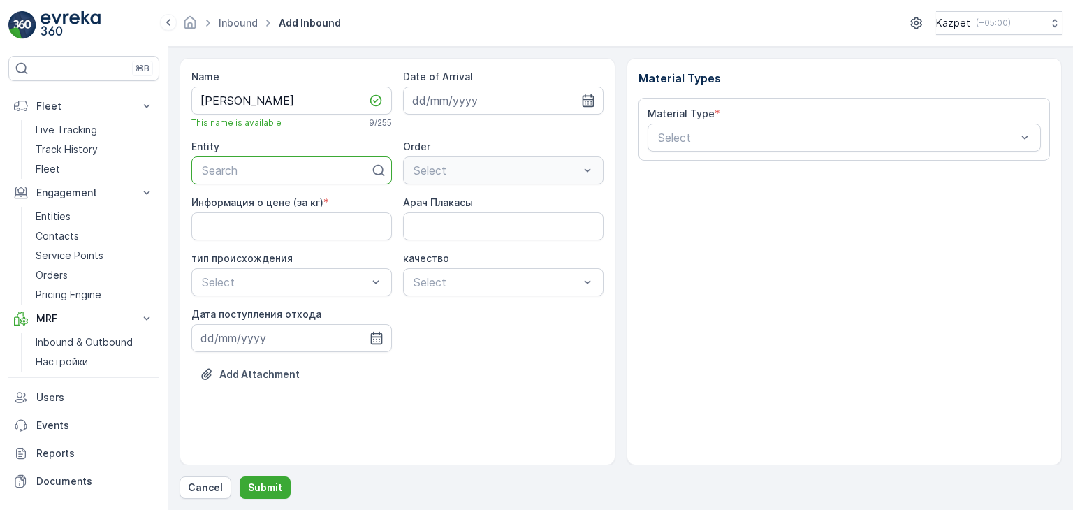
click at [256, 168] on div at bounding box center [286, 170] width 171 height 13
type input "Есен"
click at [267, 203] on div "[PERSON_NAME]" at bounding box center [292, 204] width 184 height 13
click at [240, 224] on кг\) "Информация о цене (за кг)" at bounding box center [291, 226] width 201 height 28
type кг\) "200"
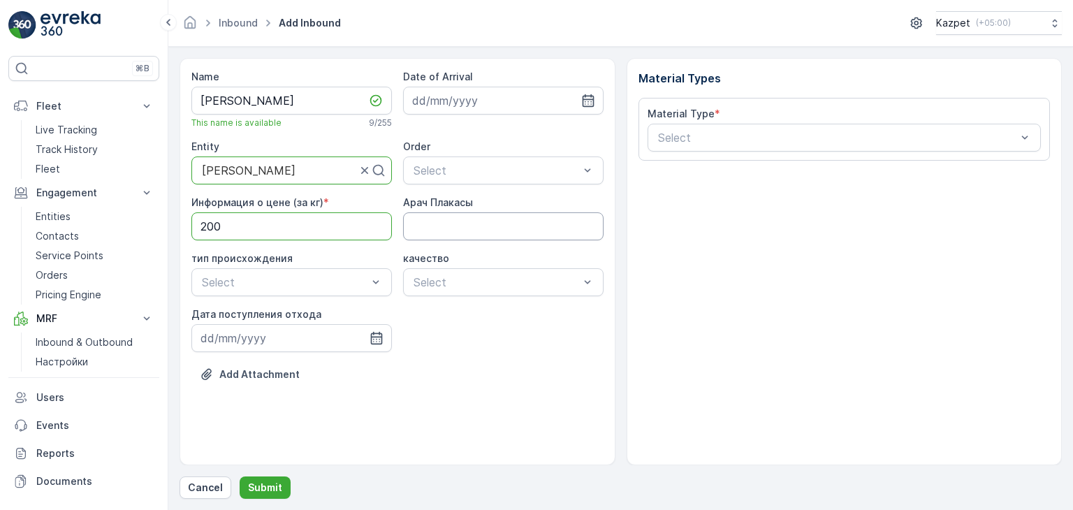
click at [437, 227] on Плакасы "Арач Плакасы" at bounding box center [503, 226] width 201 height 28
type Плакасы "328EBG06"
click at [256, 285] on div at bounding box center [285, 282] width 168 height 13
click at [237, 316] on span "Свалка" at bounding box center [219, 315] width 39 height 13
click at [448, 280] on div at bounding box center [496, 282] width 168 height 13
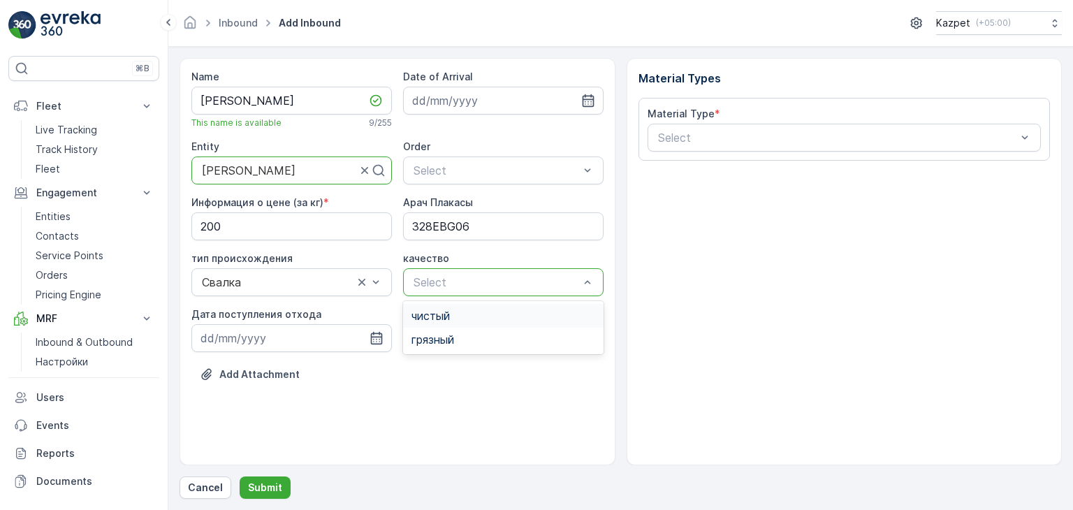
click at [442, 317] on span "чистый" at bounding box center [430, 315] width 38 height 13
drag, startPoint x: 378, startPoint y: 339, endPoint x: 365, endPoint y: 344, distance: 13.8
click at [377, 339] on icon "button" at bounding box center [377, 338] width 14 height 14
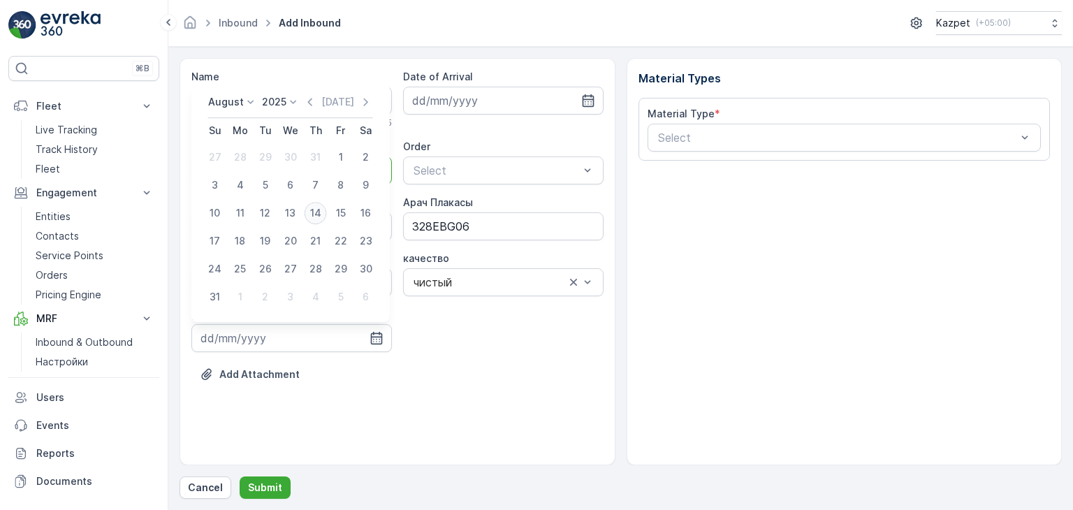
click at [312, 217] on div "14" at bounding box center [316, 213] width 22 height 22
type input "[DATE]"
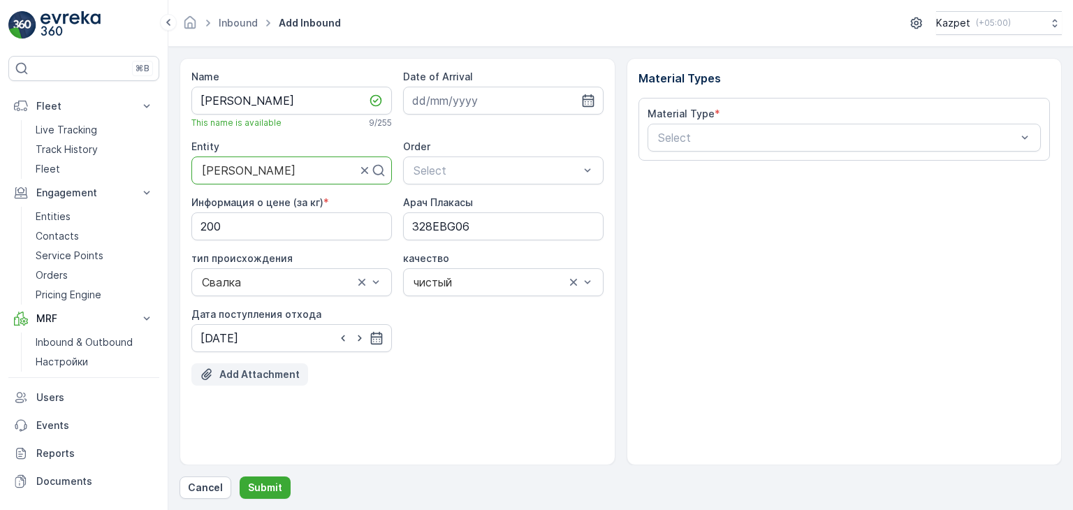
click at [238, 372] on p "Add Attachment" at bounding box center [259, 374] width 80 height 14
click at [250, 372] on p "Add Attachment" at bounding box center [259, 374] width 80 height 14
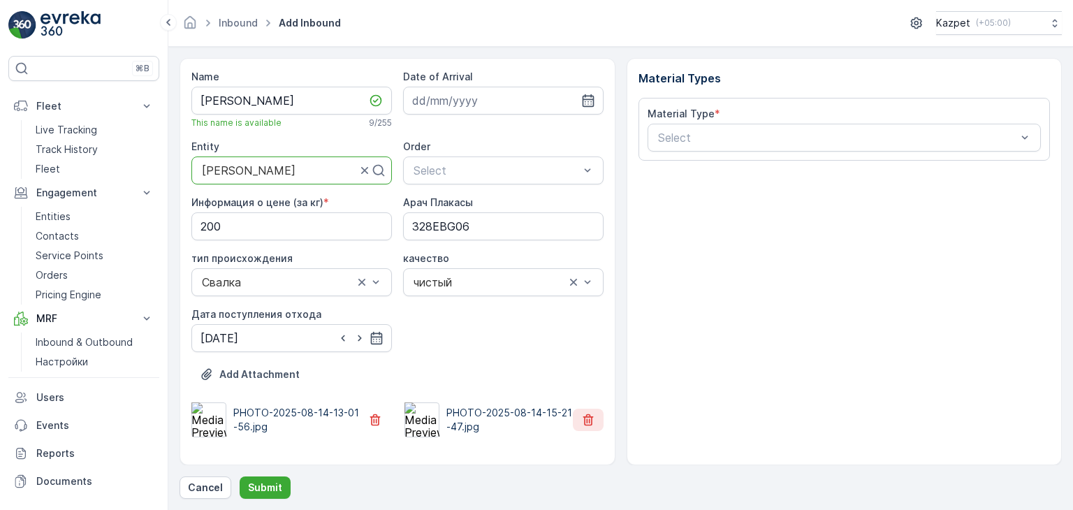
click at [597, 419] on button "button" at bounding box center [588, 420] width 31 height 22
click at [464, 382] on div "Add Attachment PHOTO-2025-08-14-13-01-56.jpg" at bounding box center [397, 400] width 412 height 74
click at [246, 377] on p "Add Attachment" at bounding box center [259, 374] width 80 height 14
click at [592, 94] on icon "button" at bounding box center [588, 101] width 14 height 14
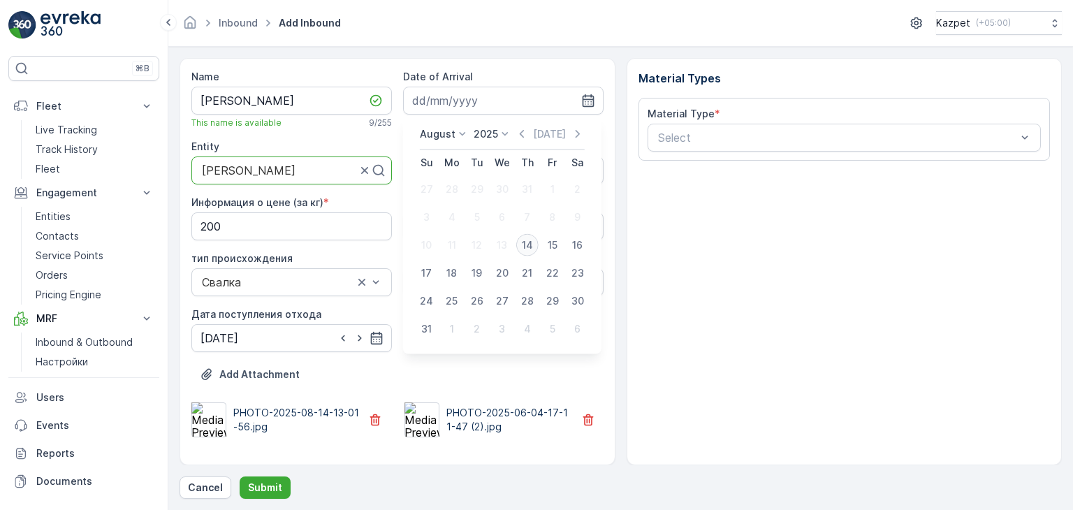
click at [526, 246] on div "14" at bounding box center [527, 245] width 22 height 22
type input "[DATE]"
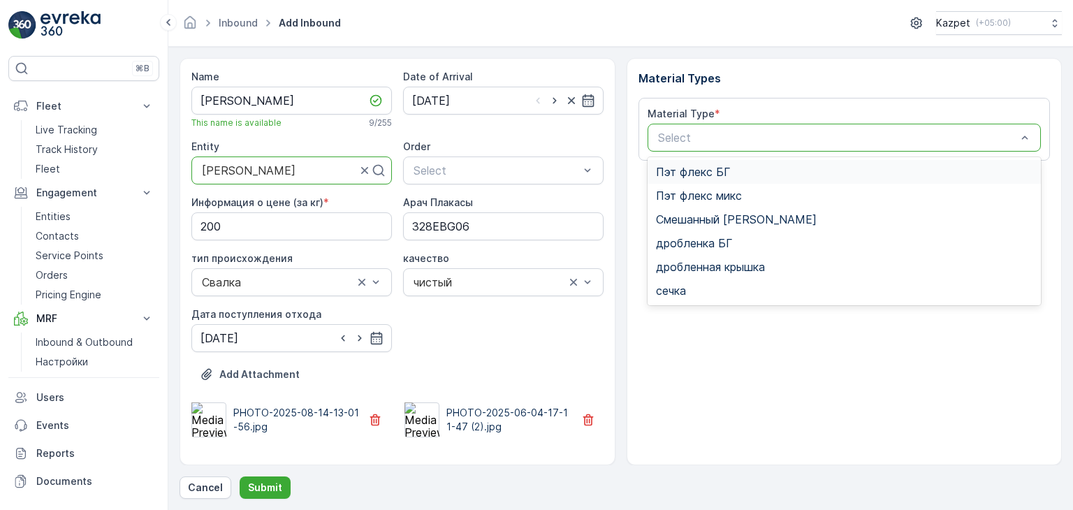
click at [709, 132] on div at bounding box center [838, 137] width 362 height 13
click at [703, 219] on span "Смешанный [PERSON_NAME]" at bounding box center [736, 219] width 161 height 13
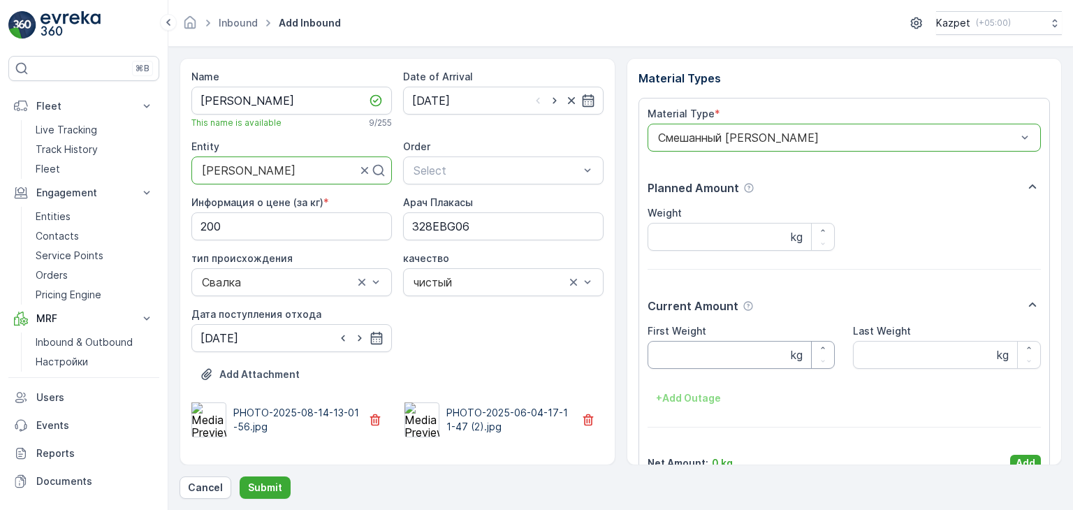
click at [690, 351] on Weight "First Weight" at bounding box center [742, 355] width 188 height 28
type Weight "20550"
click at [896, 359] on Weight "Last Weight" at bounding box center [947, 355] width 188 height 28
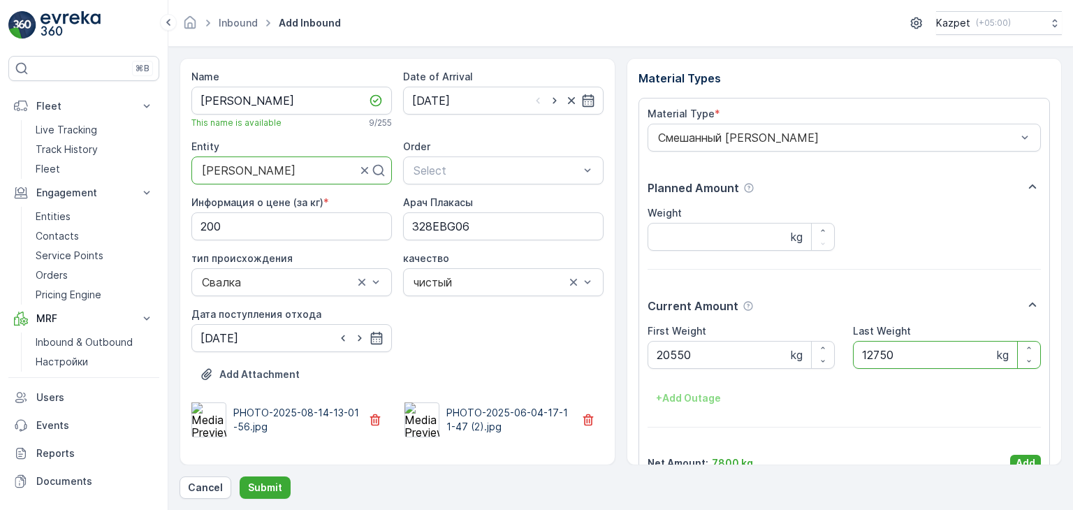
type Weight "12750"
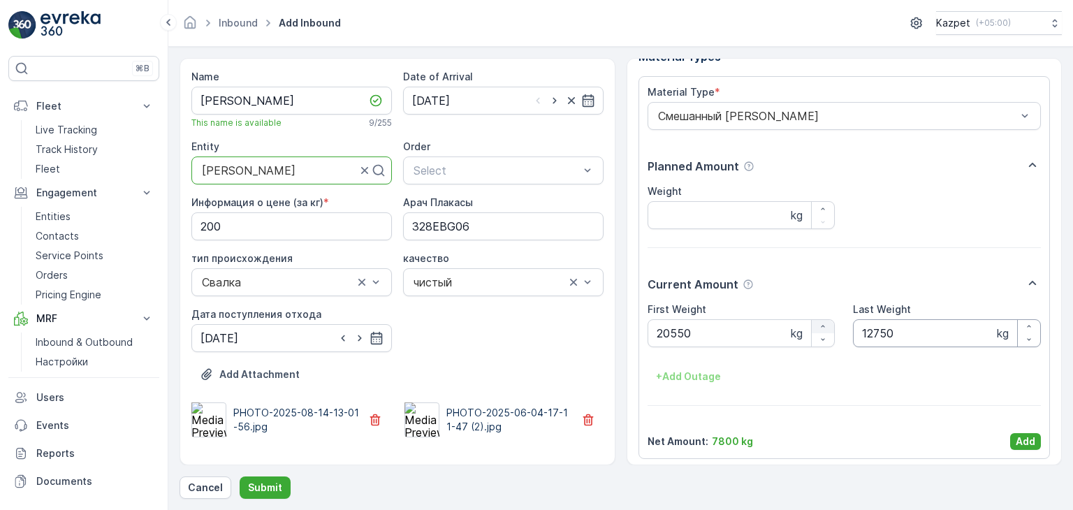
scroll to position [27, 0]
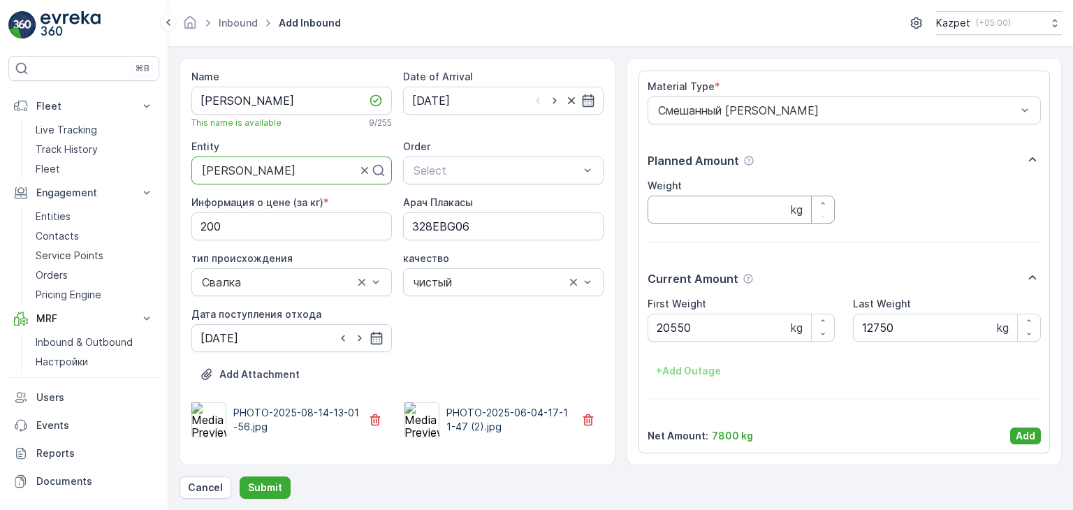
click at [701, 206] on input "Weight" at bounding box center [742, 210] width 188 height 28
type input "7800"
click at [1020, 439] on p "Add" at bounding box center [1026, 436] width 20 height 14
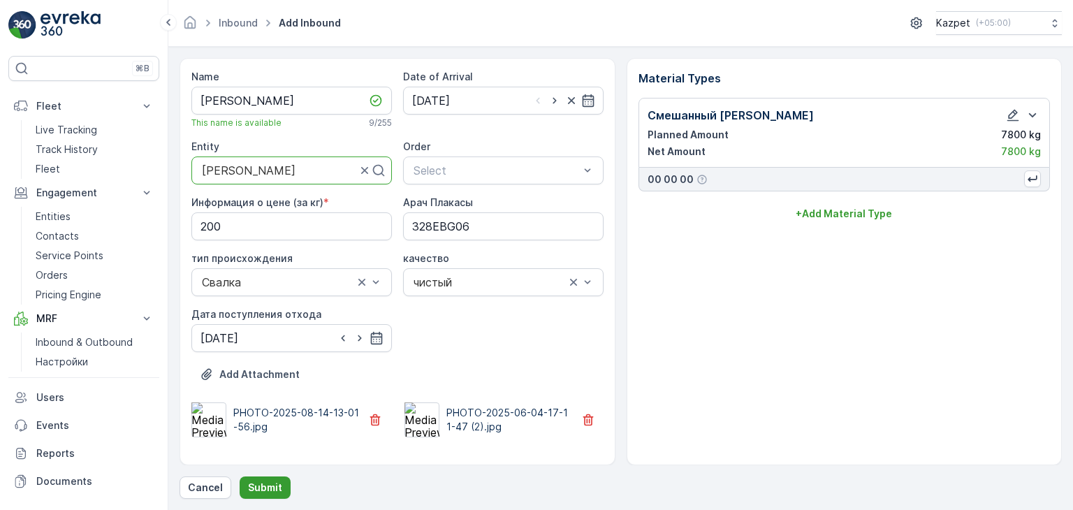
click at [258, 483] on p "Submit" at bounding box center [265, 488] width 34 height 14
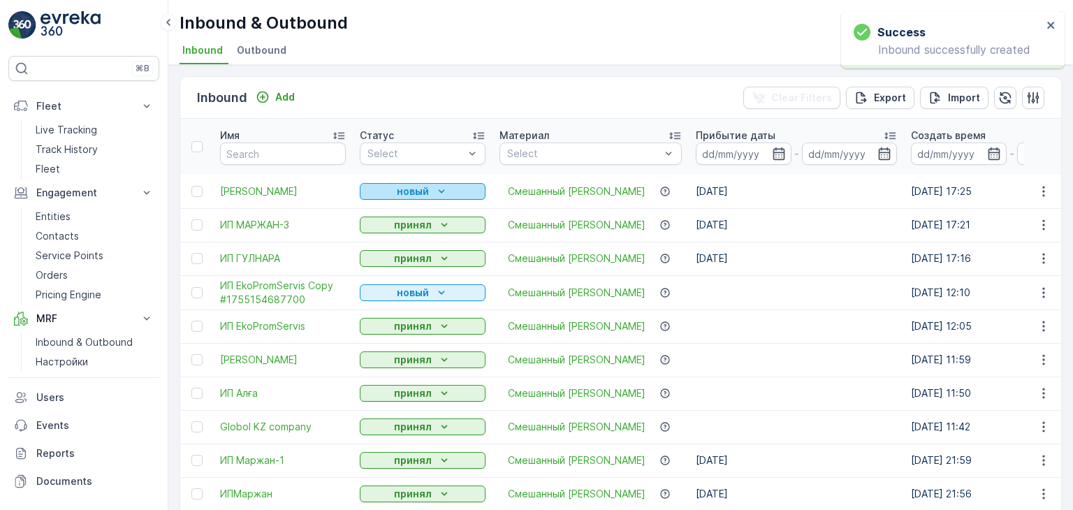
click at [422, 191] on p "новый" at bounding box center [413, 191] width 32 height 14
click at [382, 228] on span "принял" at bounding box center [385, 231] width 34 height 14
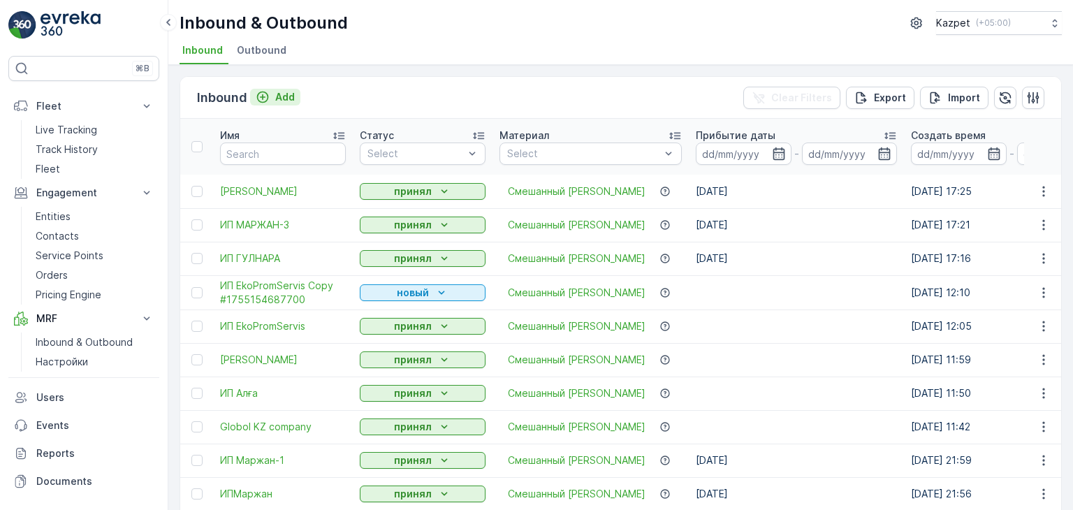
click at [265, 94] on icon "Add" at bounding box center [263, 97] width 14 height 14
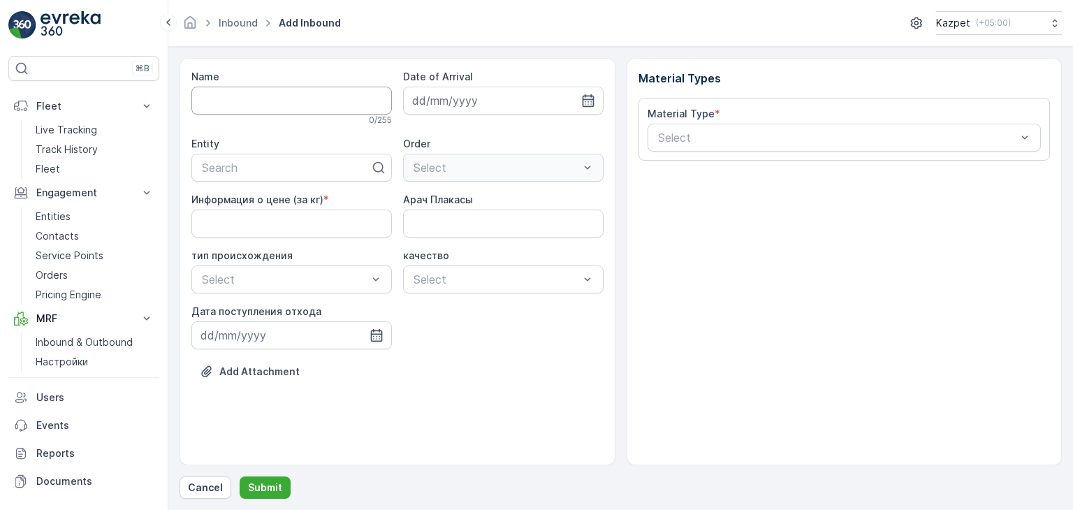
click at [281, 103] on input "Name" at bounding box center [291, 101] width 201 height 28
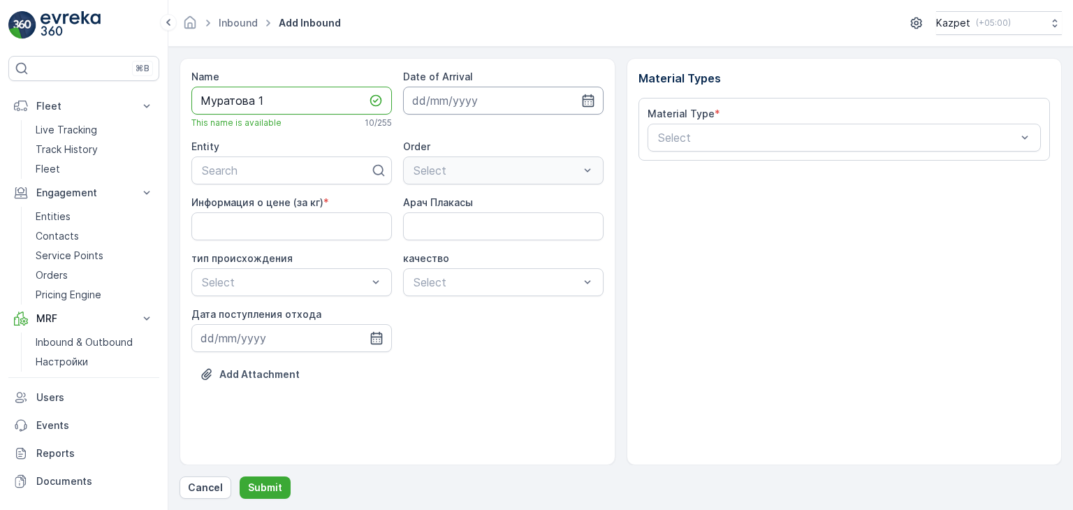
type input "Муратова 1"
click at [595, 98] on input at bounding box center [503, 101] width 201 height 28
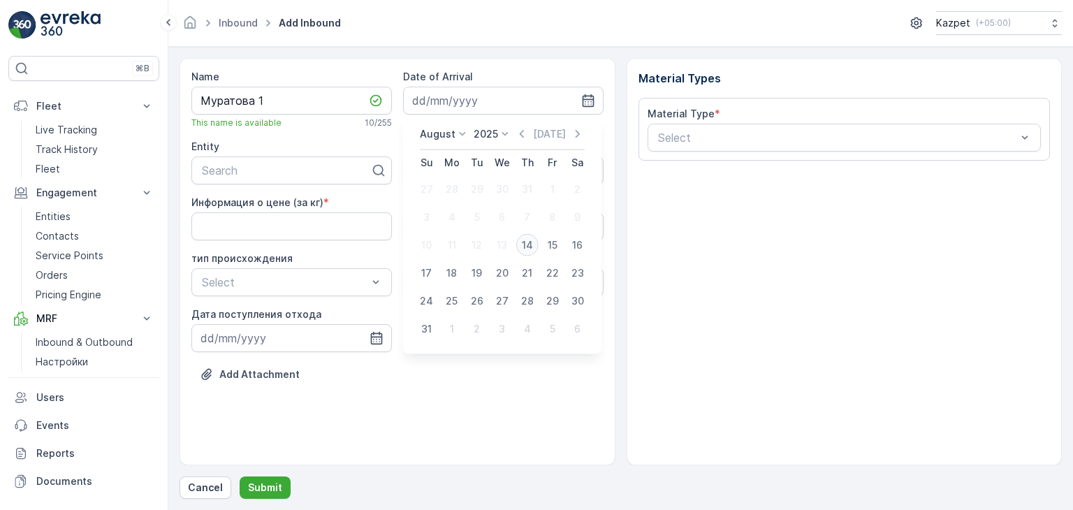
click at [532, 246] on div "14" at bounding box center [527, 245] width 22 height 22
type input "[DATE]"
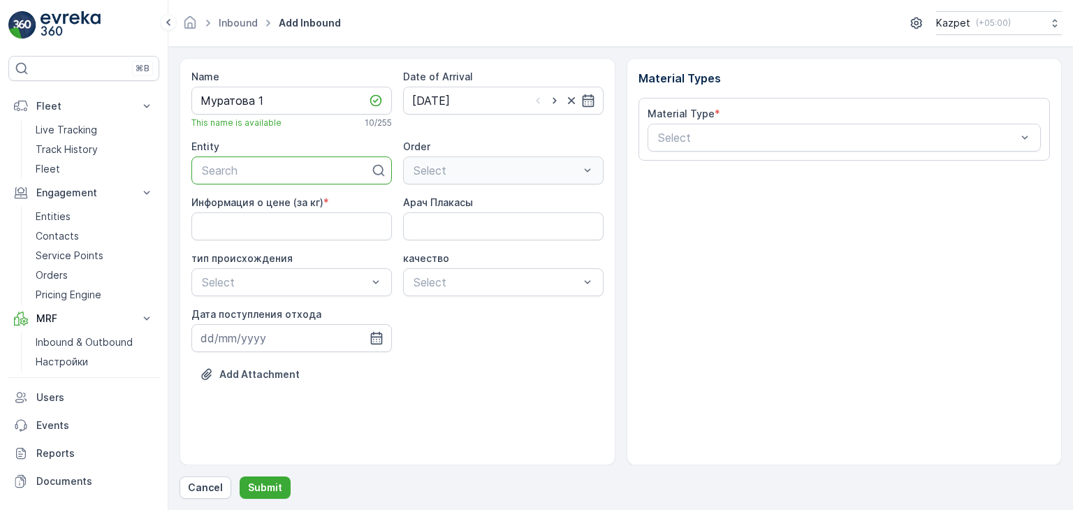
click at [299, 173] on div at bounding box center [286, 170] width 171 height 13
type input "есен"
click at [240, 199] on span "[PERSON_NAME]" at bounding box center [247, 204] width 94 height 13
click at [458, 171] on div at bounding box center [496, 170] width 168 height 13
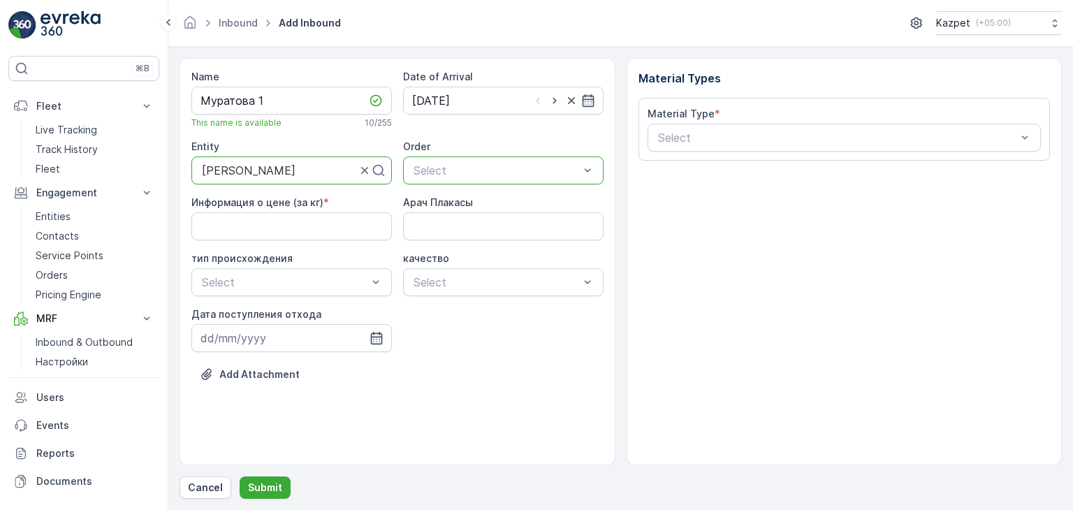
click at [458, 171] on div at bounding box center [496, 170] width 168 height 13
click at [254, 219] on кг\) "Информация о цене (за кг)" at bounding box center [291, 226] width 201 height 28
type кг\) "200"
click at [476, 230] on Плакасы "Арач Плакасы" at bounding box center [503, 226] width 201 height 28
type Плакасы "328EBG06"
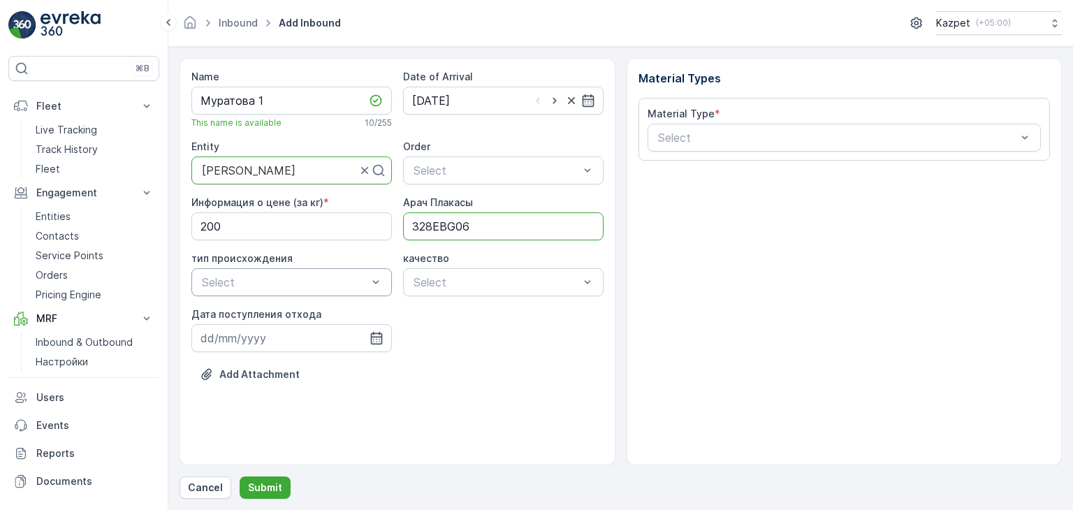
click at [264, 277] on div at bounding box center [285, 282] width 168 height 13
click at [235, 314] on span "Свалка" at bounding box center [219, 315] width 39 height 13
click at [424, 281] on div at bounding box center [496, 282] width 168 height 13
click at [436, 314] on span "чистый" at bounding box center [430, 315] width 38 height 13
click at [375, 335] on icon "button" at bounding box center [377, 338] width 14 height 14
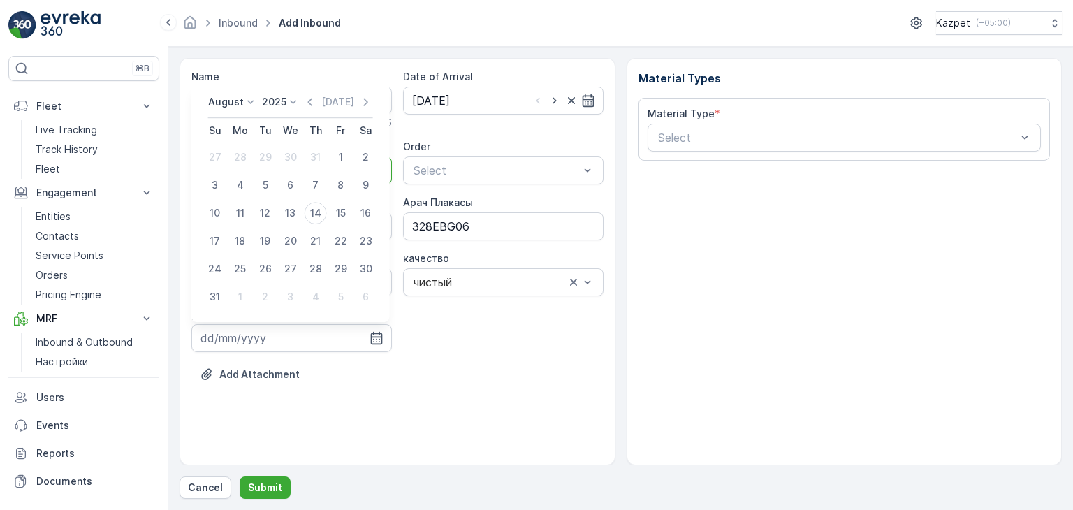
click at [319, 210] on div "14" at bounding box center [316, 213] width 22 height 22
type input "[DATE]"
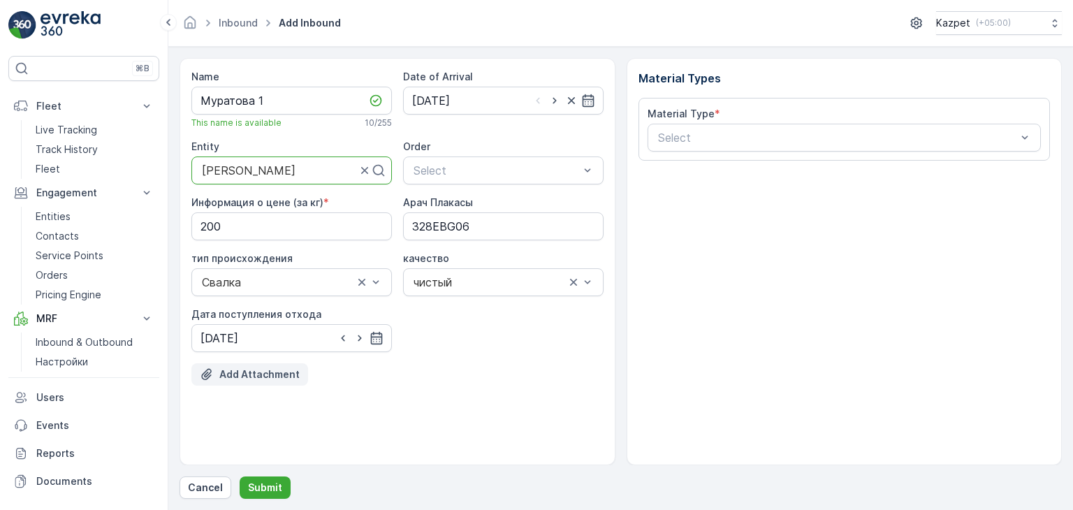
click at [245, 376] on p "Add Attachment" at bounding box center [259, 374] width 80 height 14
click at [254, 369] on p "Add Attachment" at bounding box center [259, 374] width 80 height 14
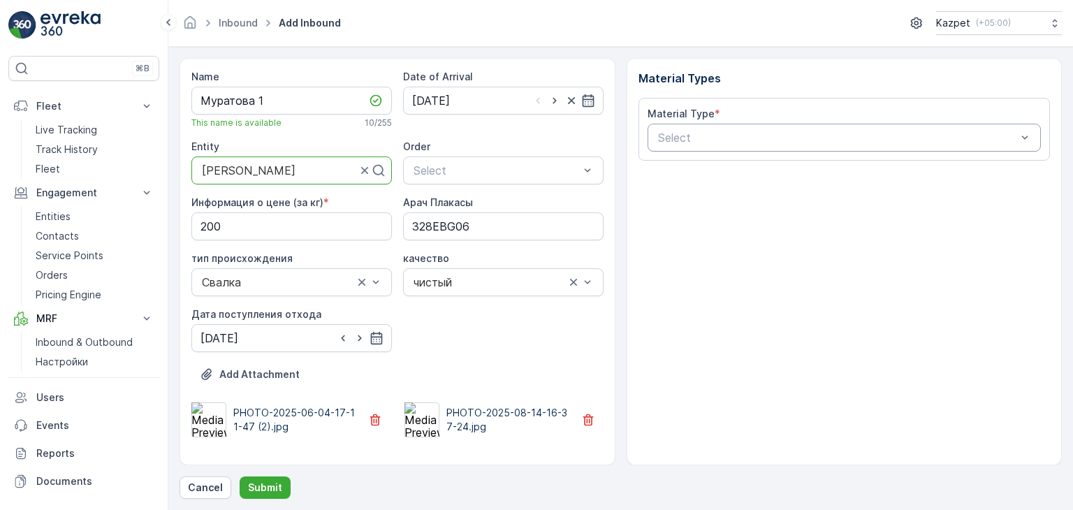
click at [741, 137] on div at bounding box center [838, 137] width 362 height 13
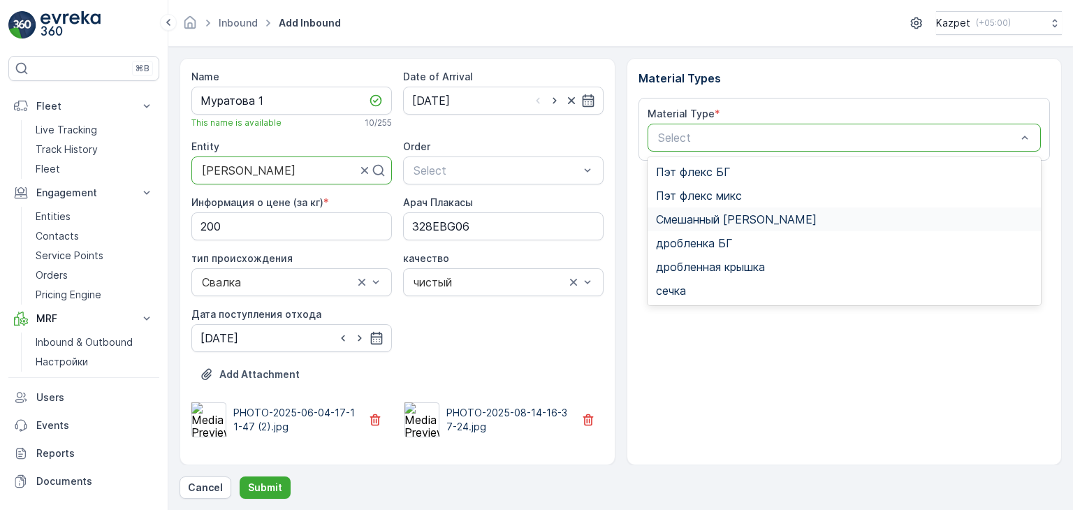
click at [713, 219] on span "Смешанный [PERSON_NAME]" at bounding box center [736, 219] width 161 height 13
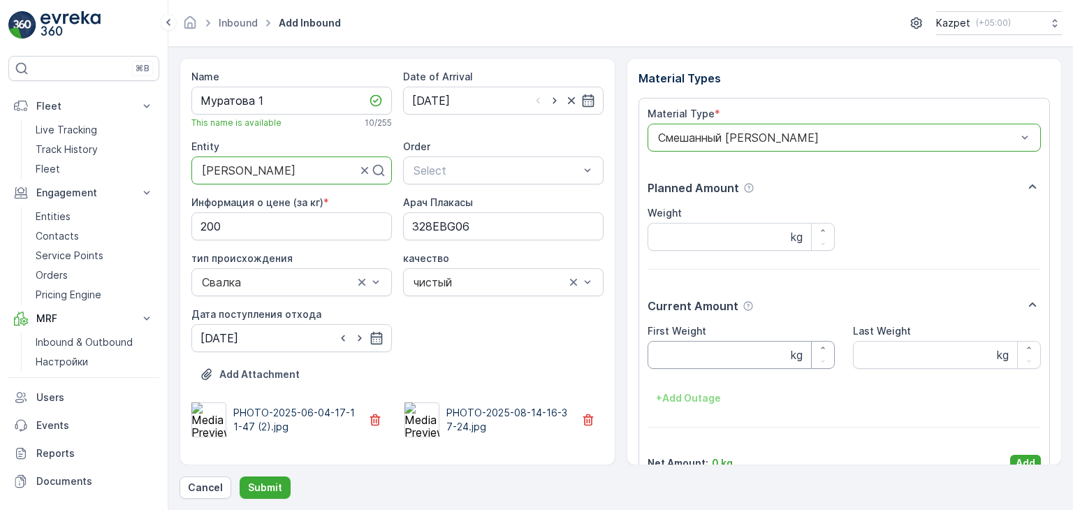
click at [713, 353] on Weight "First Weight" at bounding box center [742, 355] width 188 height 28
type Weight "20500"
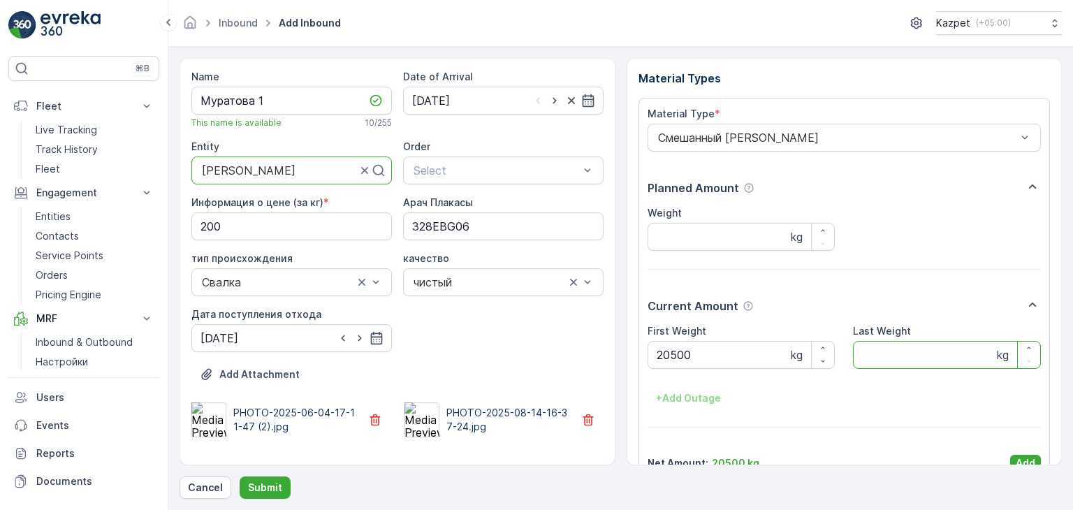
click at [877, 347] on Weight "Last Weight" at bounding box center [947, 355] width 188 height 28
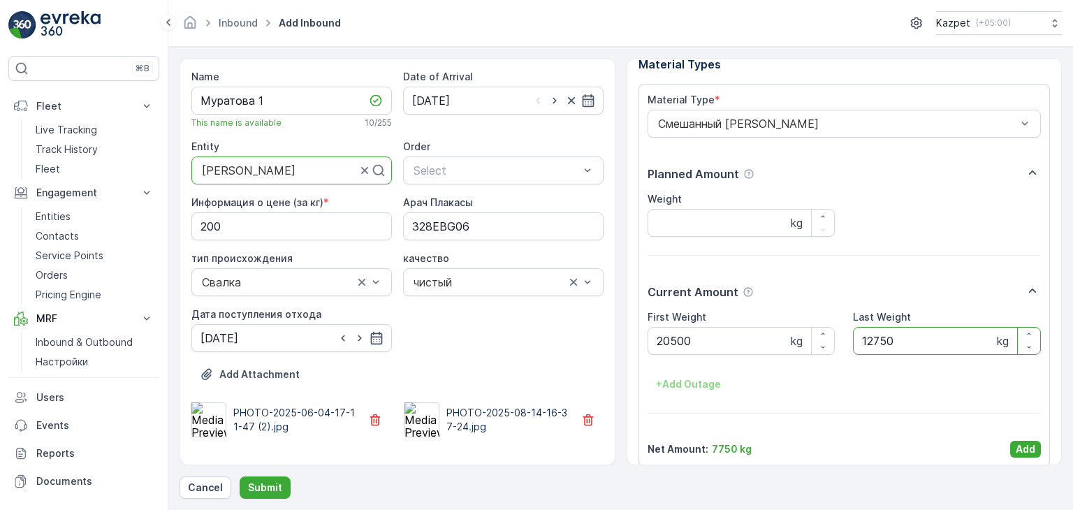
scroll to position [27, 0]
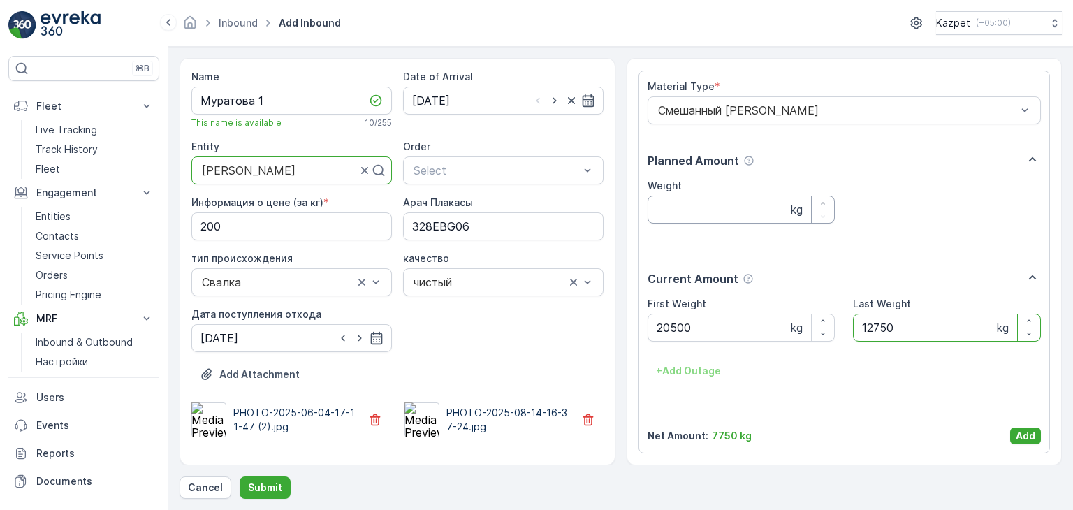
type Weight "12750"
click at [664, 204] on input "Weight" at bounding box center [742, 210] width 188 height 28
type input "7750"
click at [1023, 439] on p "Add" at bounding box center [1026, 436] width 20 height 14
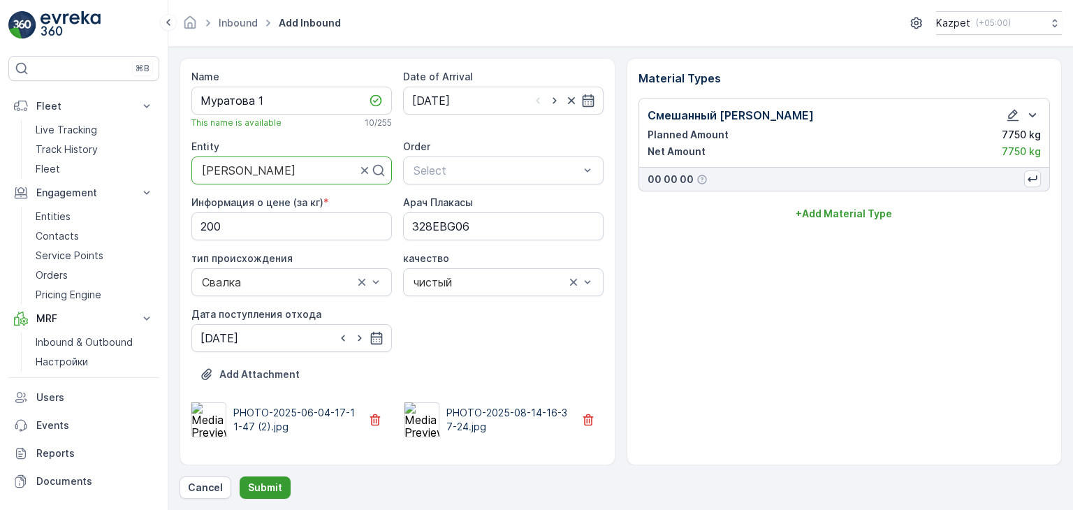
click at [261, 485] on p "Submit" at bounding box center [265, 488] width 34 height 14
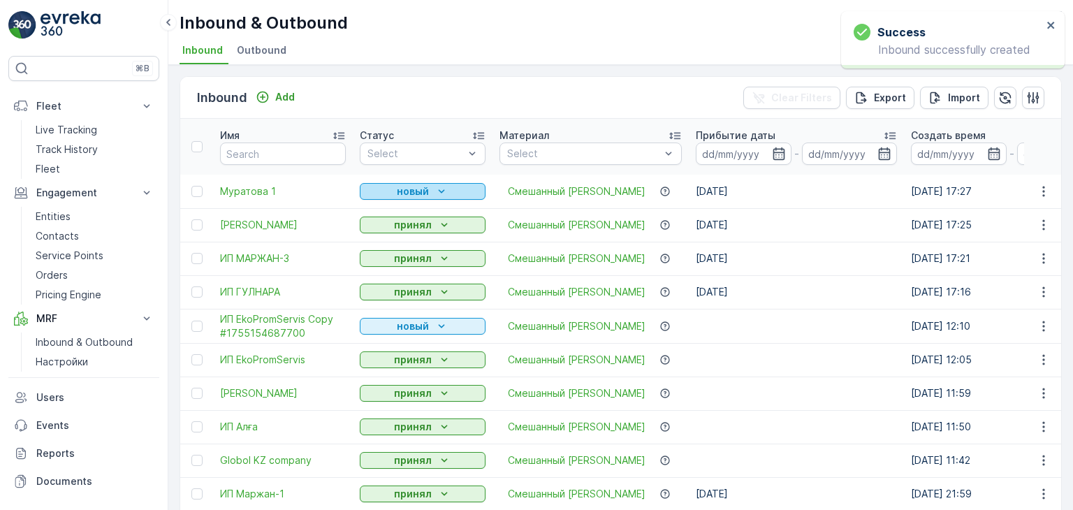
click at [454, 191] on div "новый" at bounding box center [422, 191] width 115 height 14
drag, startPoint x: 396, startPoint y: 216, endPoint x: 396, endPoint y: 232, distance: 16.1
click at [396, 232] on ul "новый принял" at bounding box center [385, 221] width 51 height 45
click at [388, 233] on span "принял" at bounding box center [385, 231] width 34 height 14
